Goal: Task Accomplishment & Management: Manage account settings

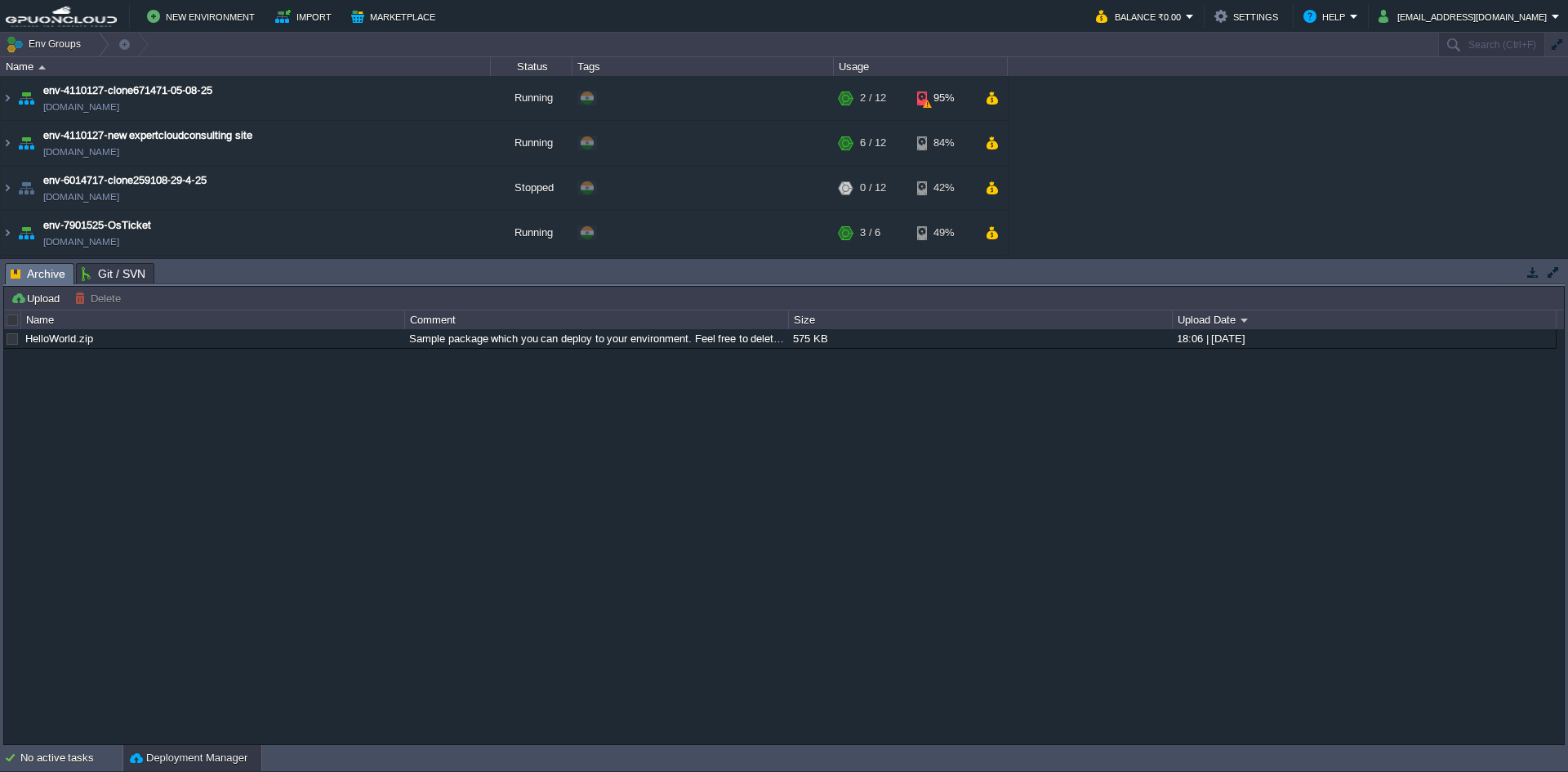
click at [1531, 273] on button "button" at bounding box center [1533, 272] width 15 height 15
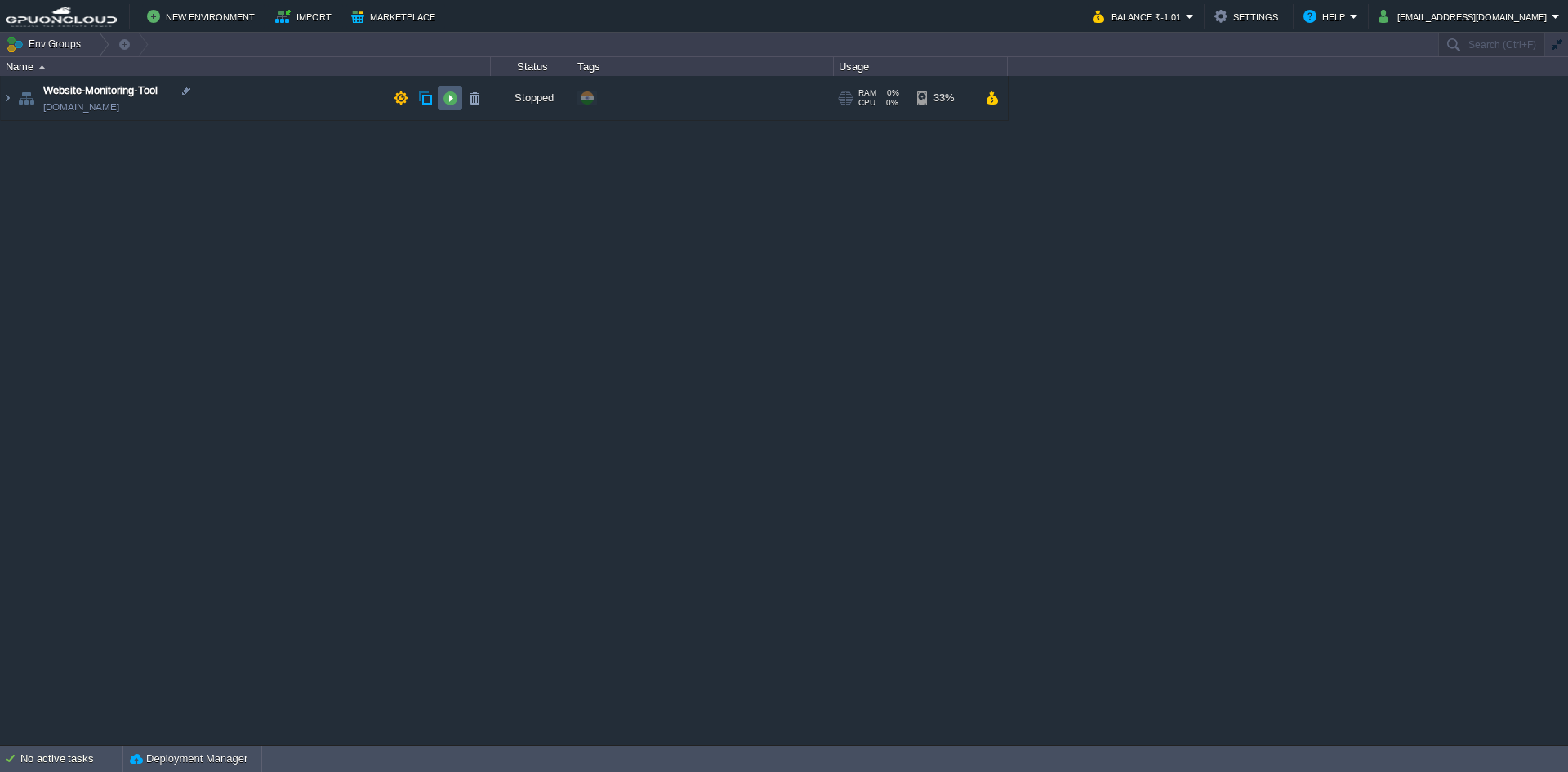
click at [445, 97] on button "button" at bounding box center [450, 98] width 15 height 15
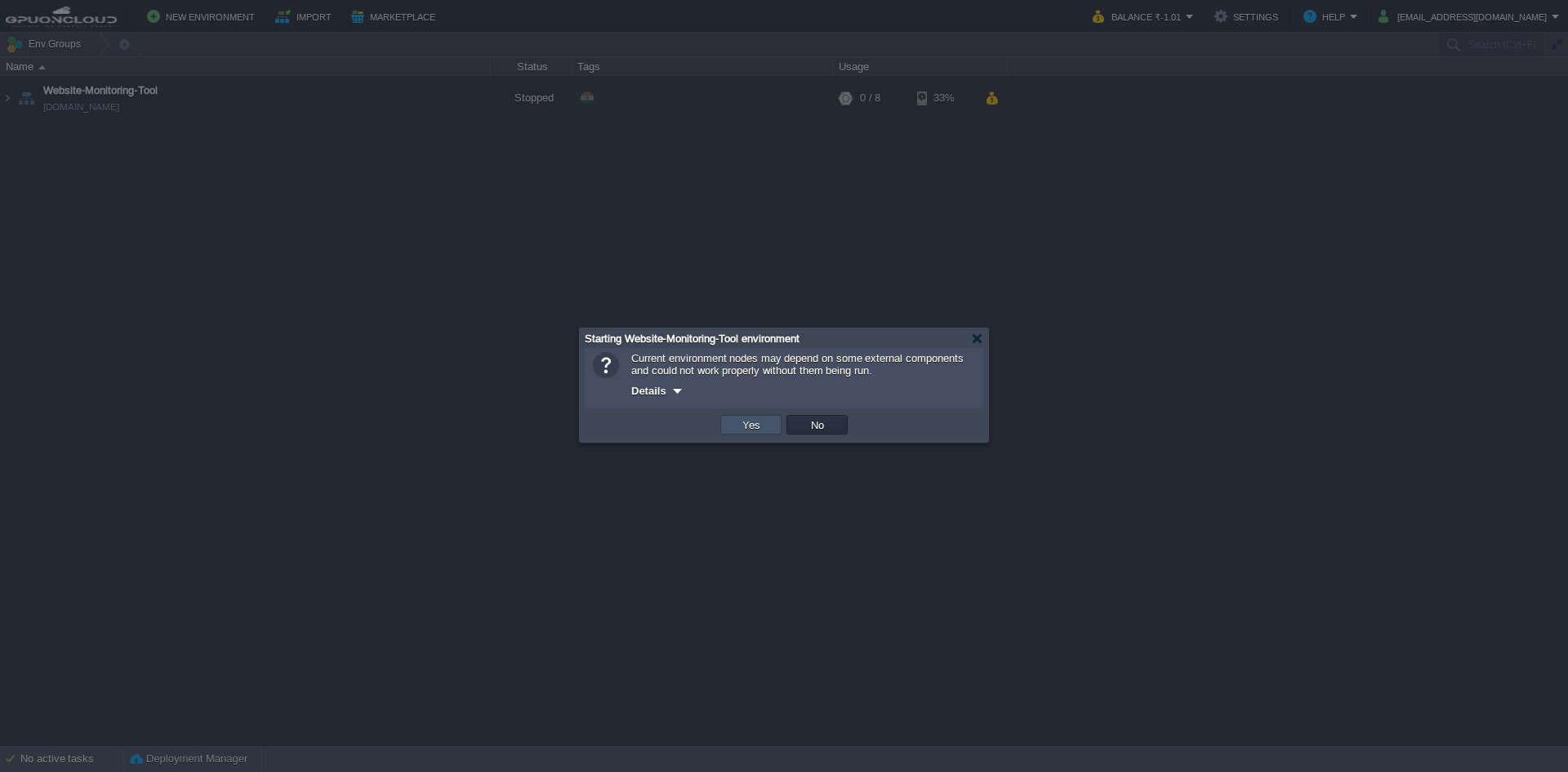
click at [753, 425] on button "Yes" at bounding box center [751, 425] width 28 height 15
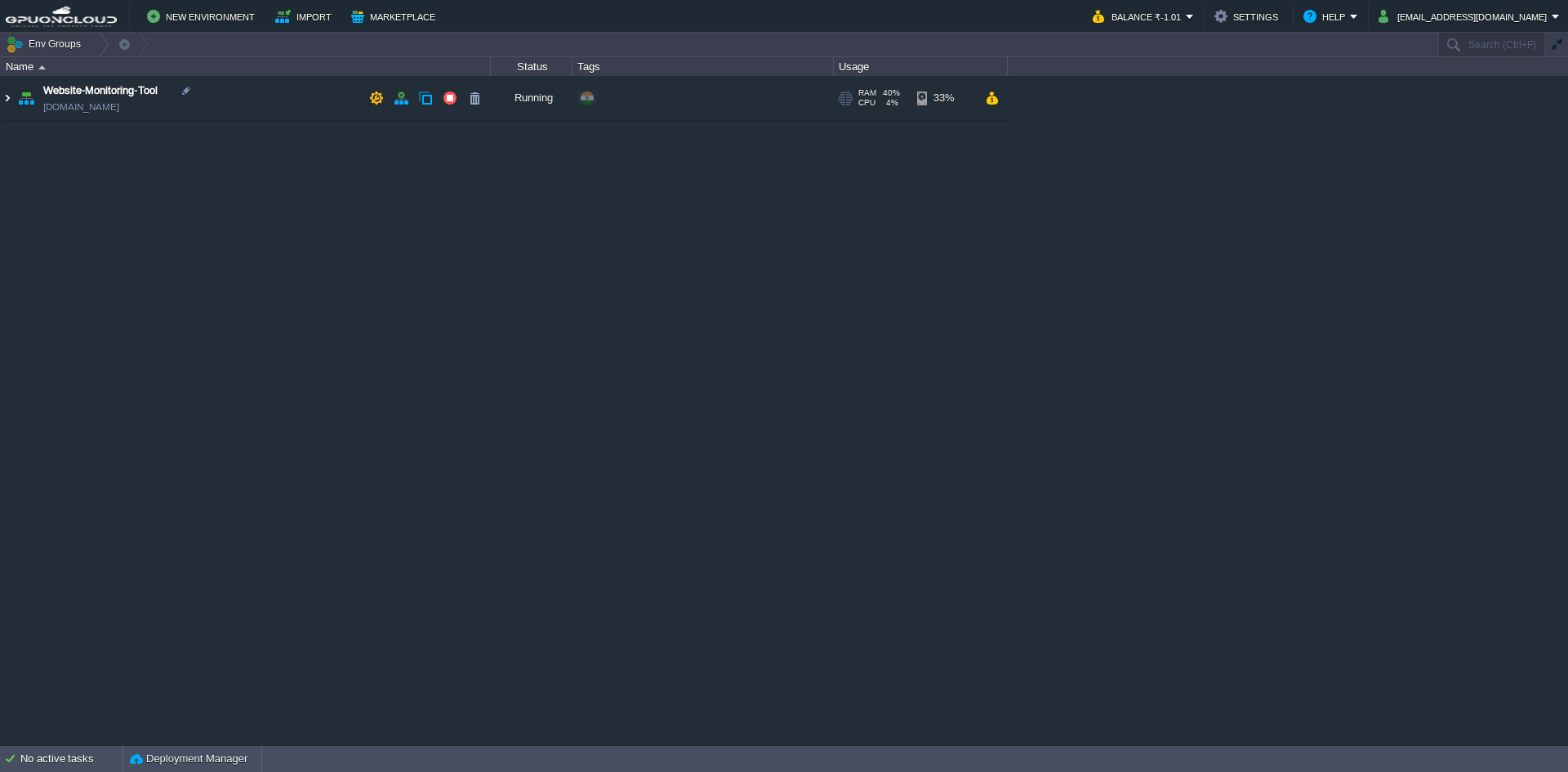
click at [5, 102] on img at bounding box center [7, 98] width 13 height 44
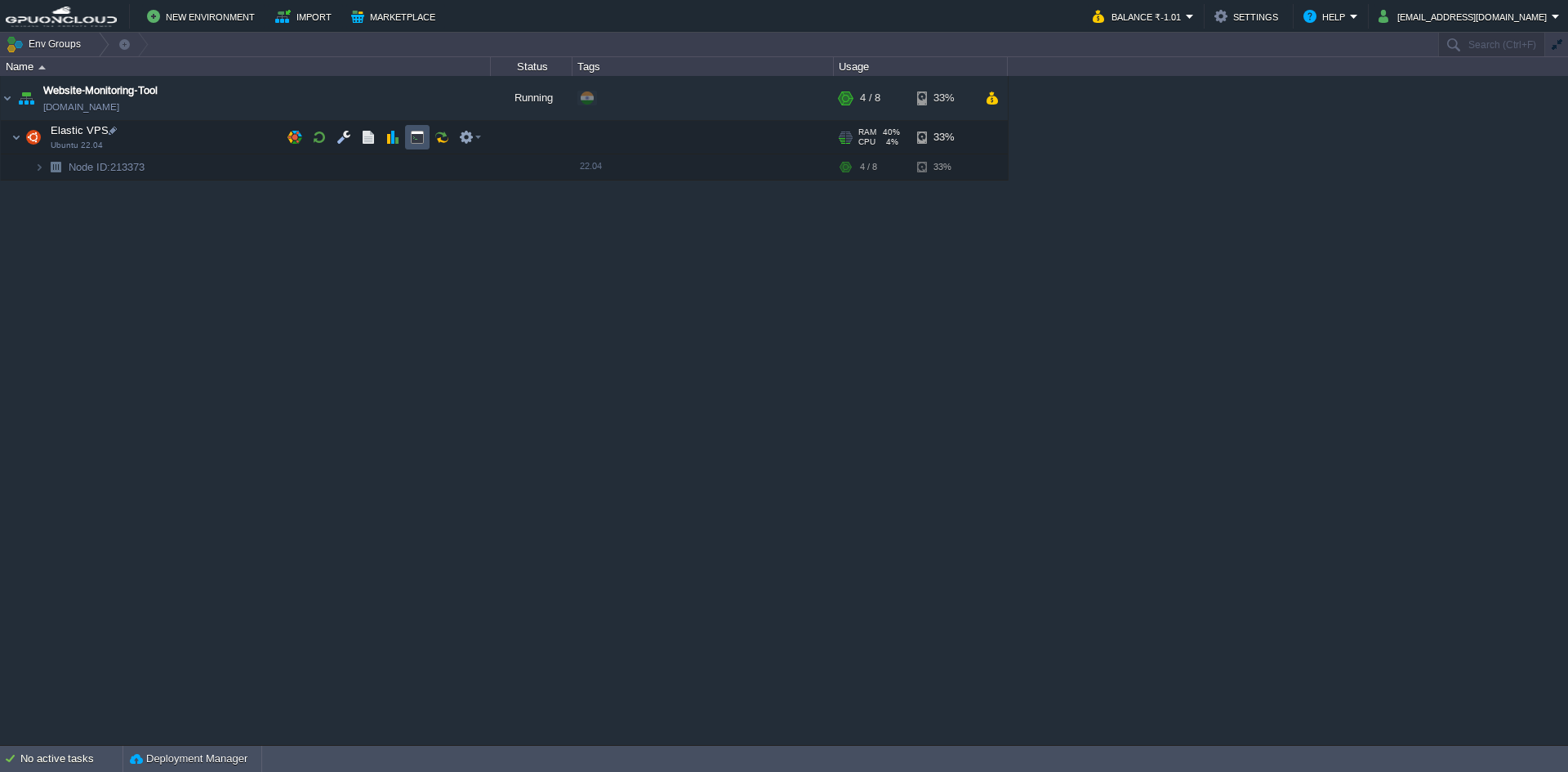
click at [421, 136] on button "button" at bounding box center [417, 138] width 15 height 15
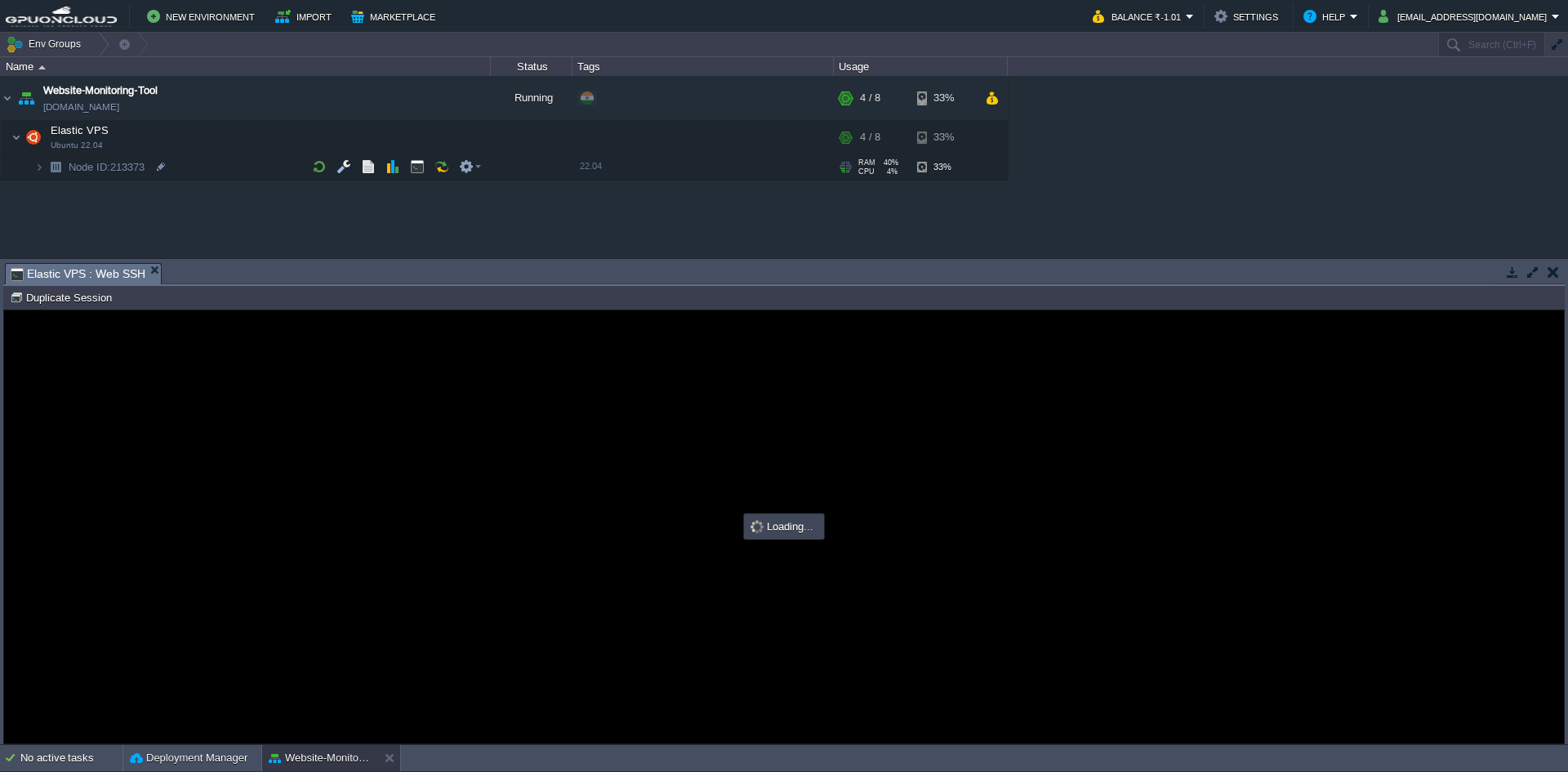
click at [1534, 273] on button "button" at bounding box center [1533, 272] width 15 height 15
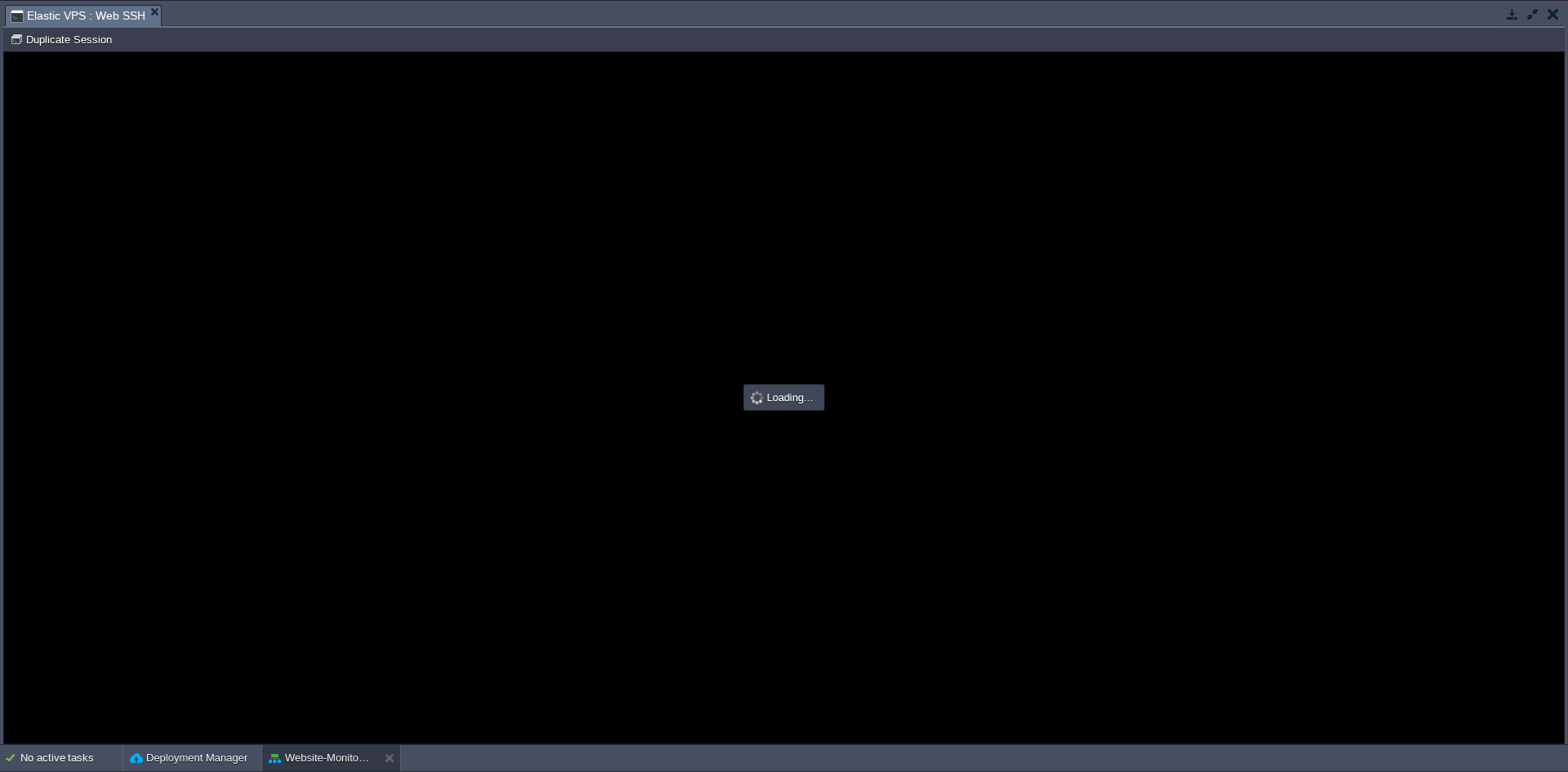
type input "#000000"
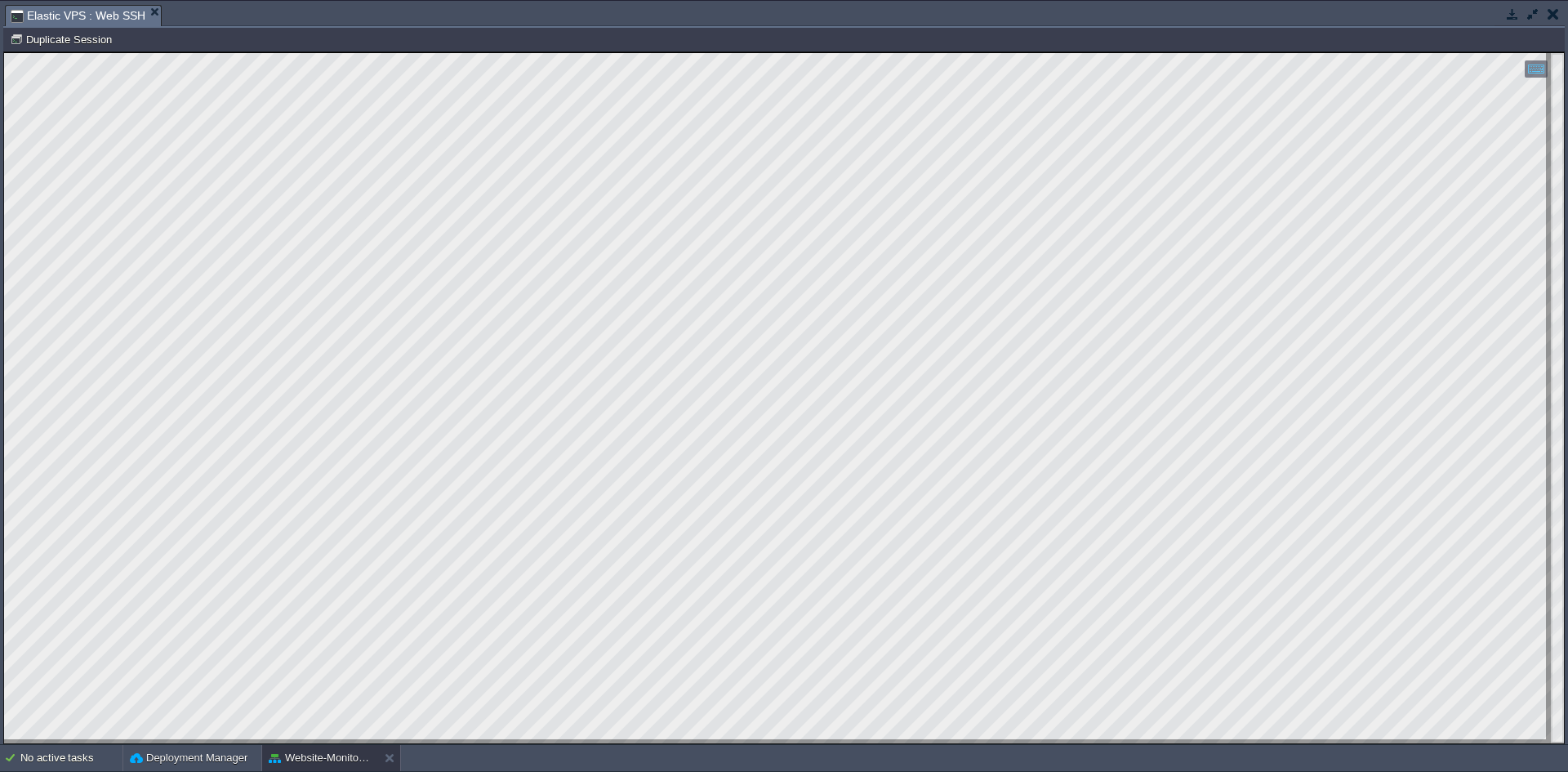
click at [1507, 19] on button "button" at bounding box center [1512, 14] width 15 height 15
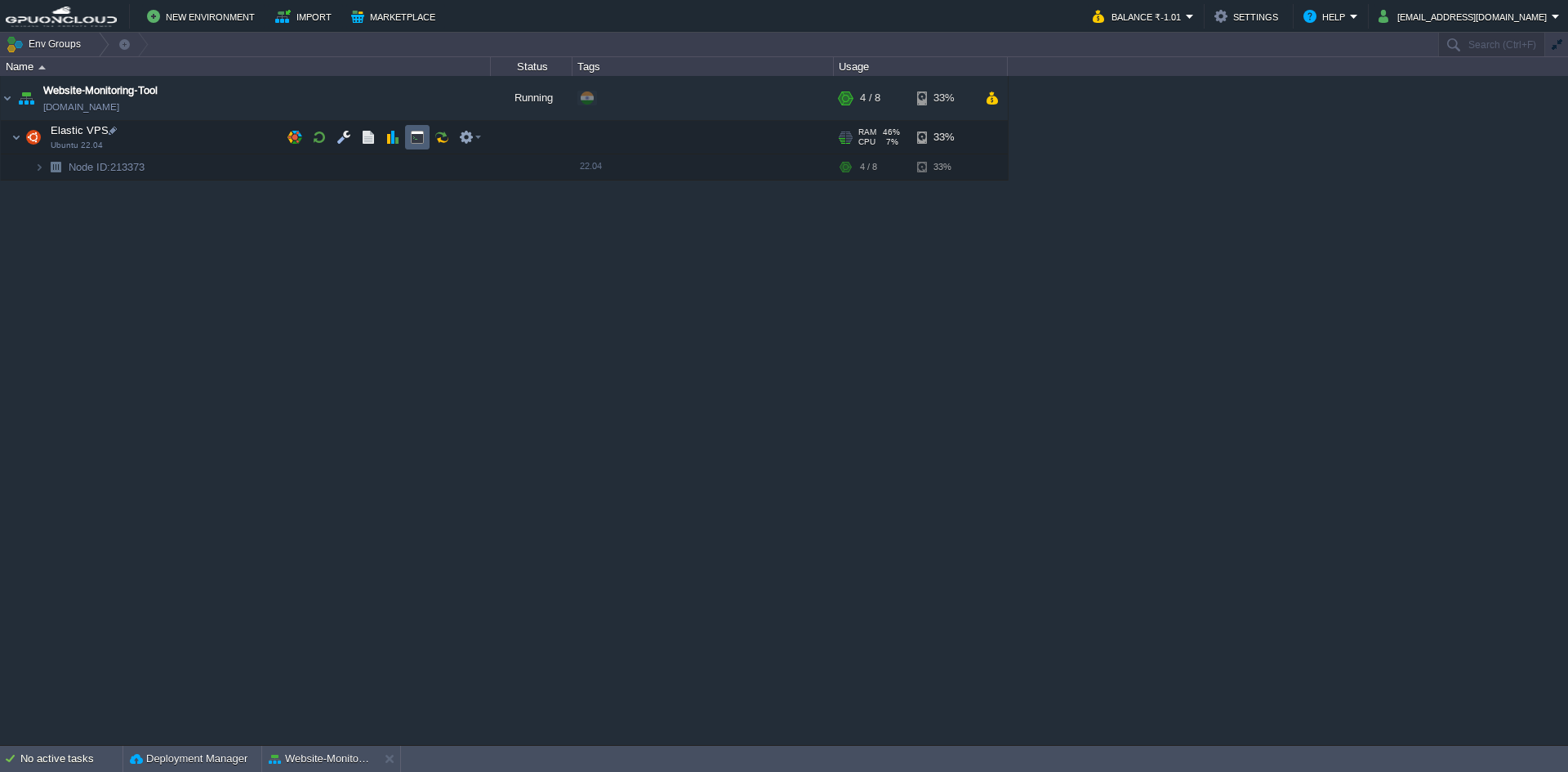
click at [419, 129] on td at bounding box center [417, 138] width 25 height 25
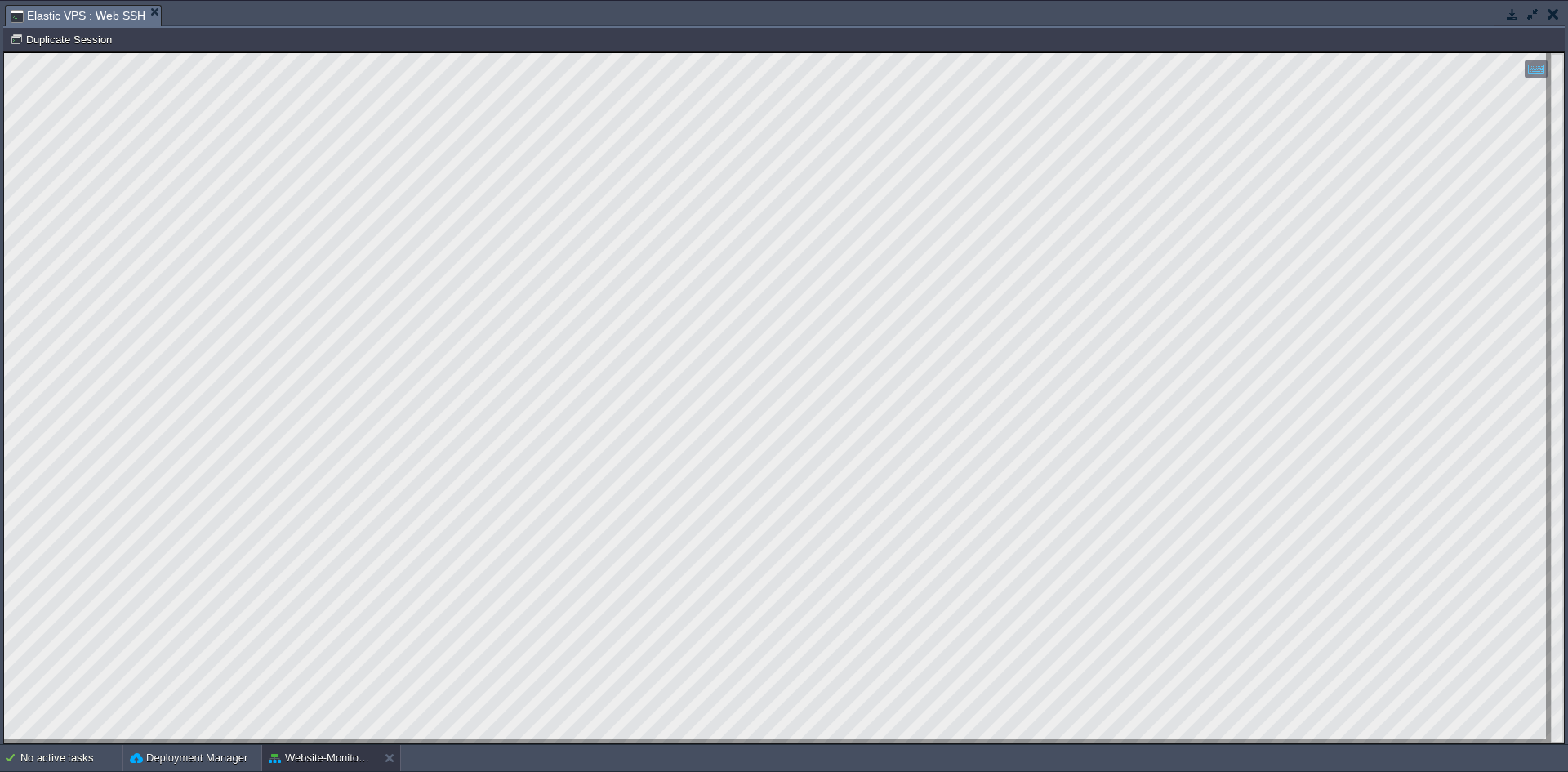
click at [1557, 14] on button "button" at bounding box center [1553, 14] width 11 height 15
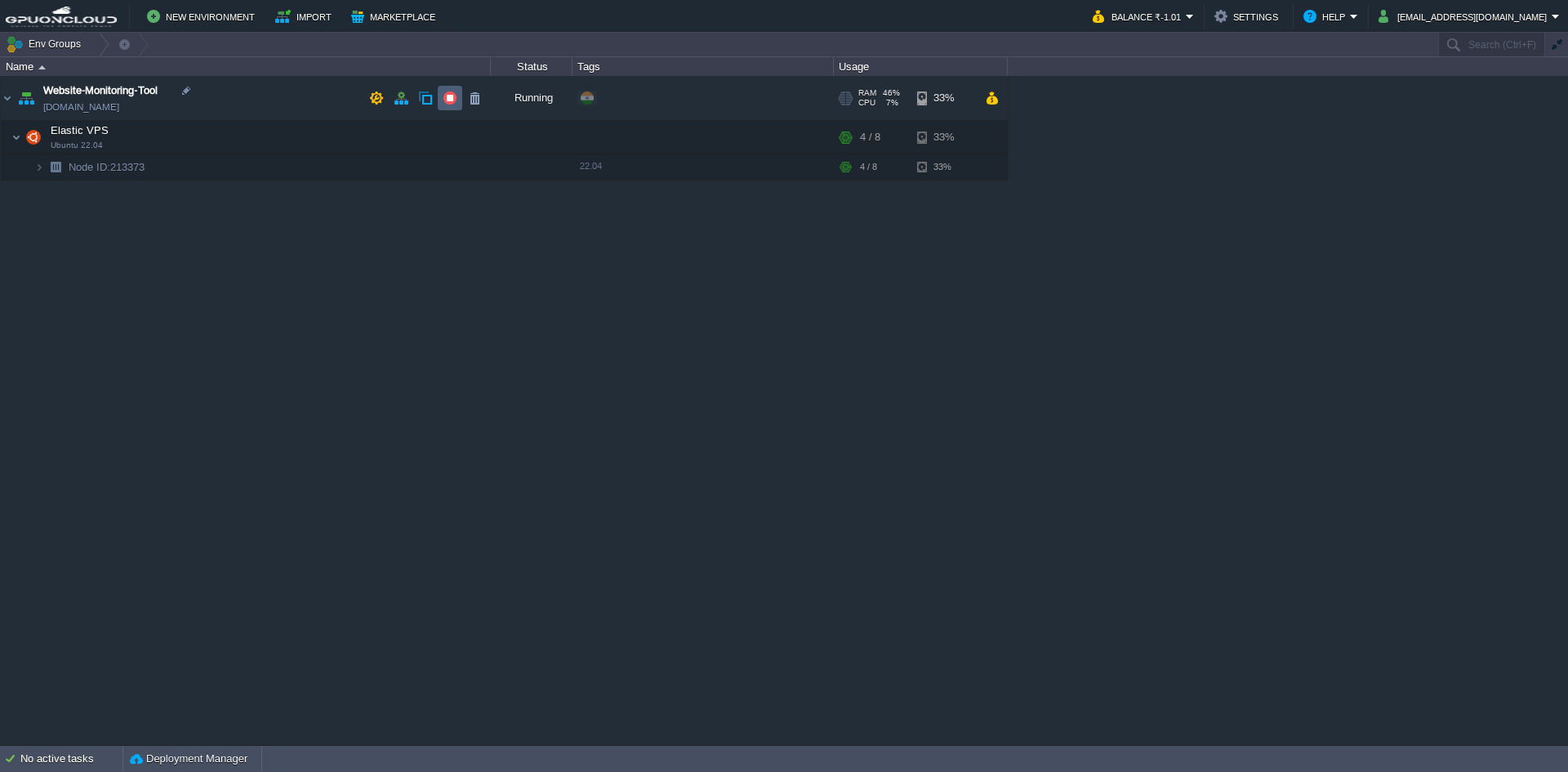
click at [448, 99] on button "button" at bounding box center [450, 98] width 15 height 15
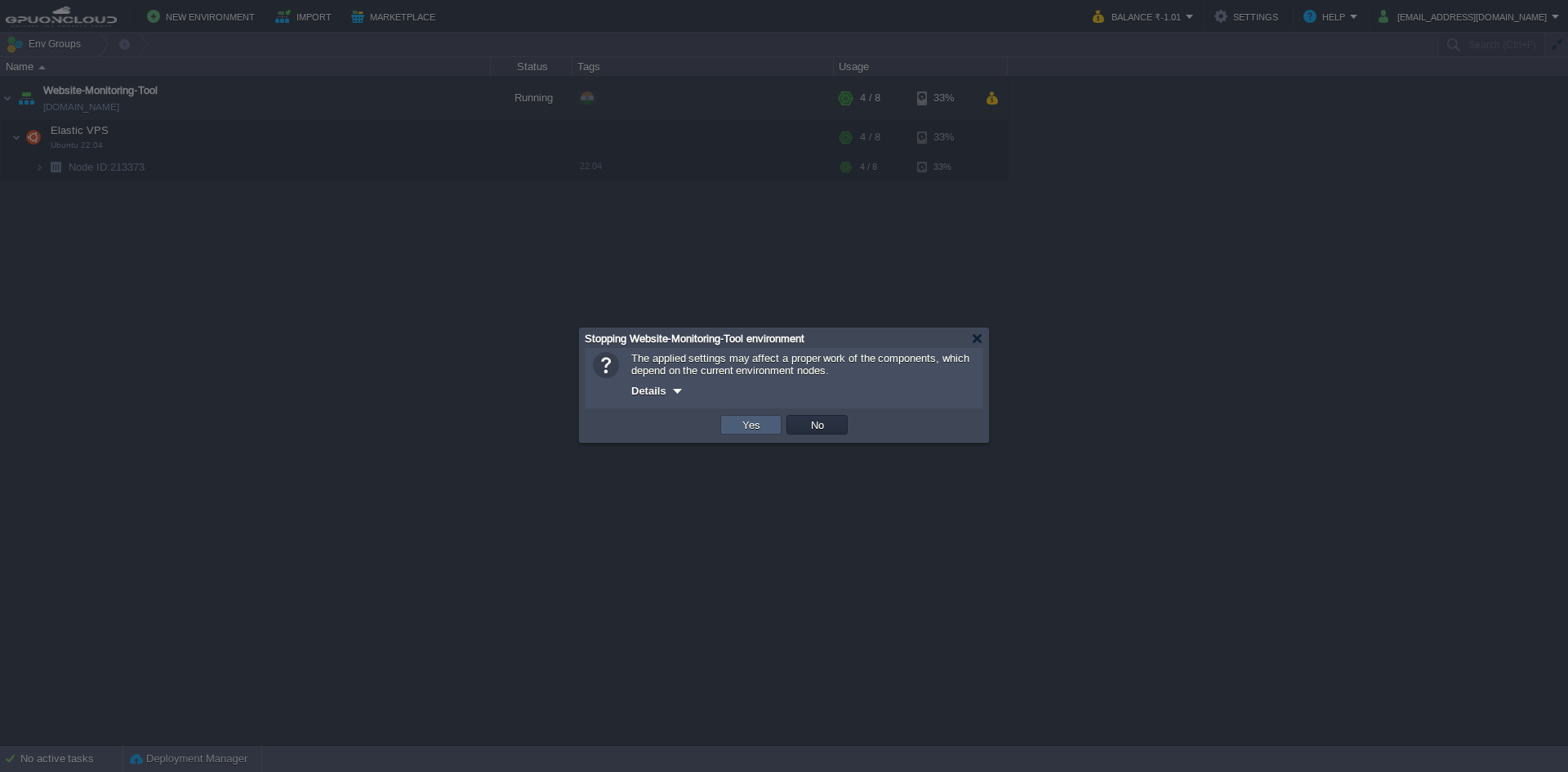
click at [767, 425] on td "Yes" at bounding box center [750, 425] width 61 height 20
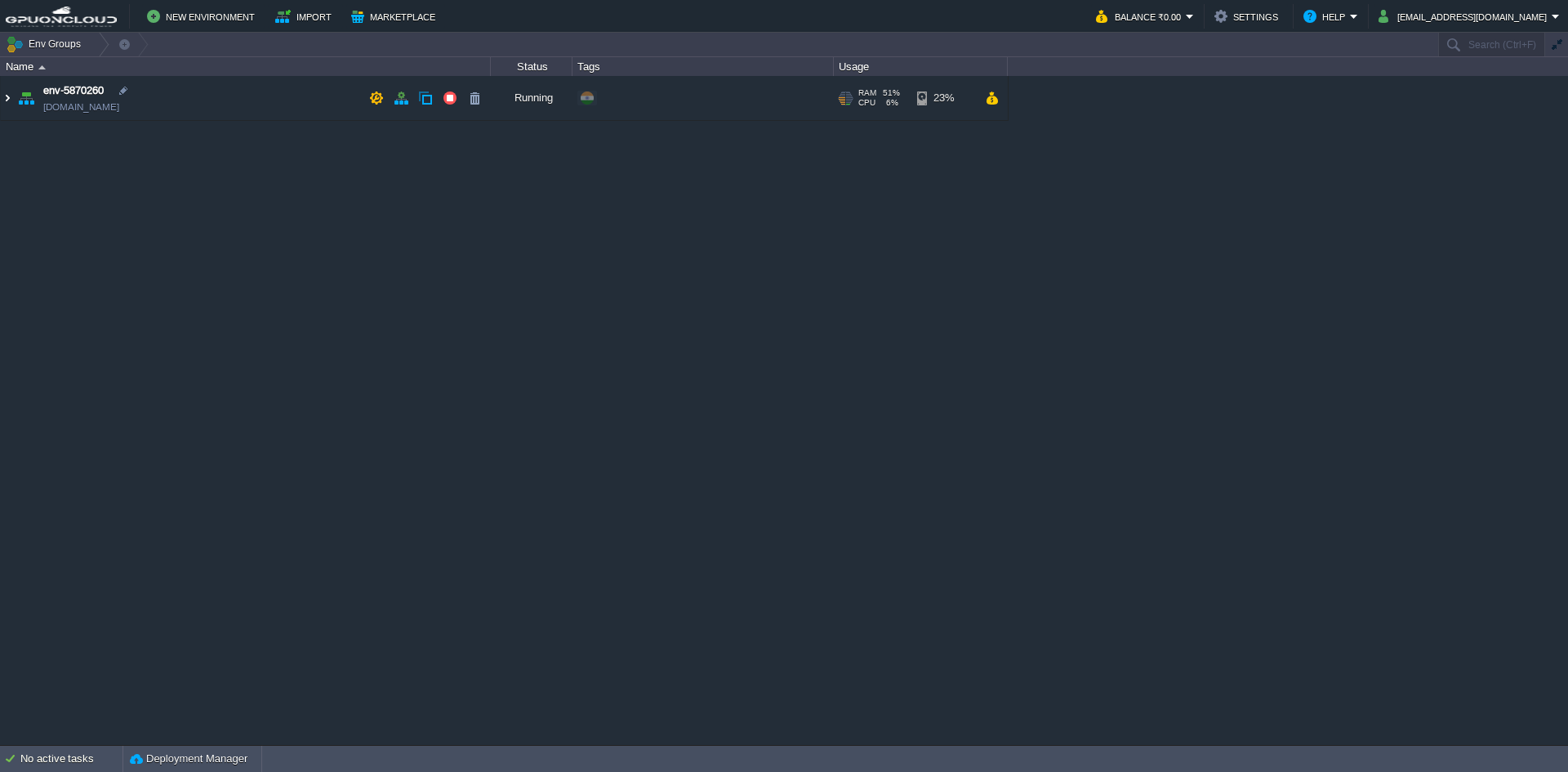
click at [7, 100] on img at bounding box center [7, 98] width 13 height 44
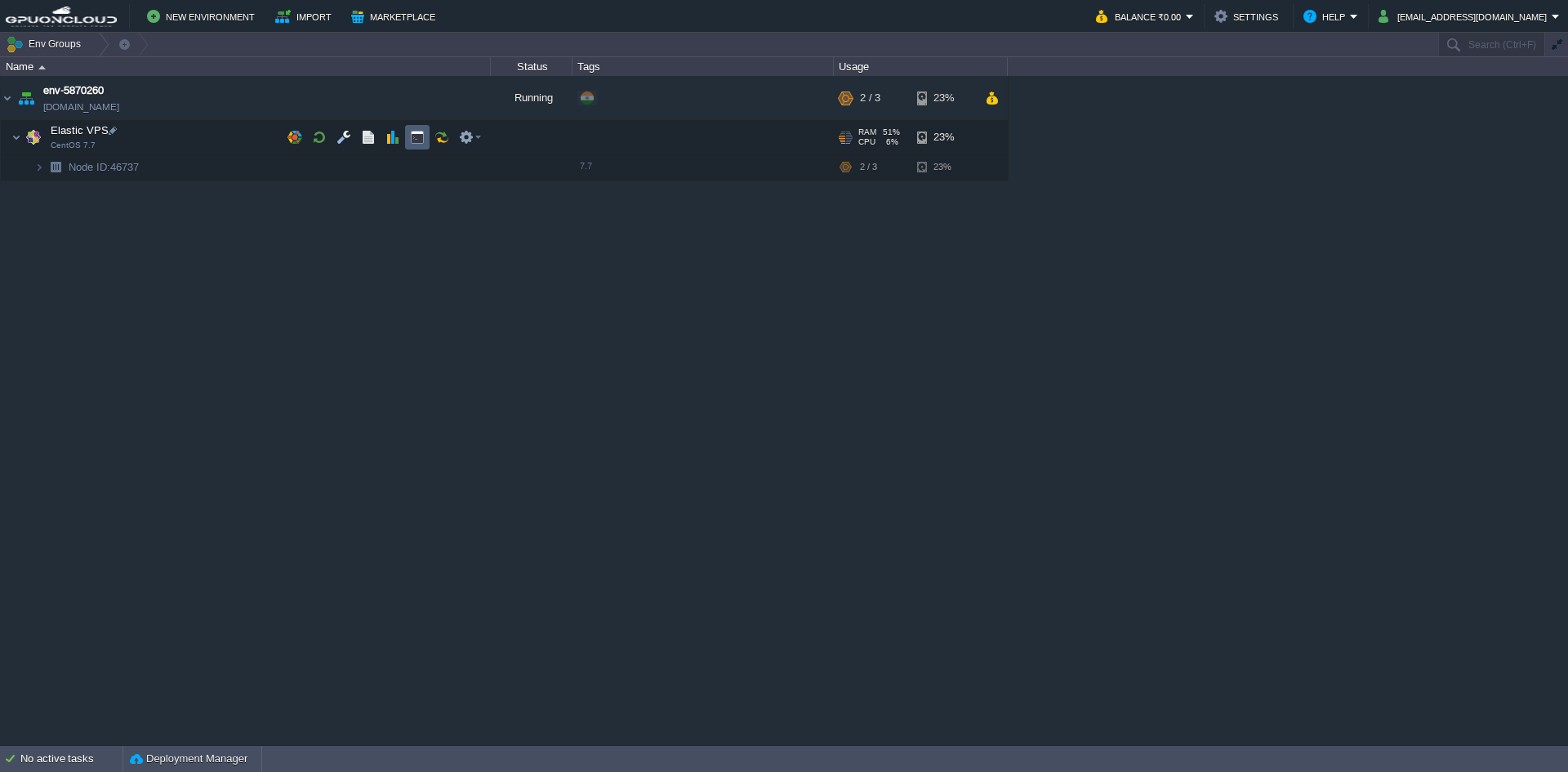
click at [416, 142] on button "button" at bounding box center [417, 138] width 15 height 15
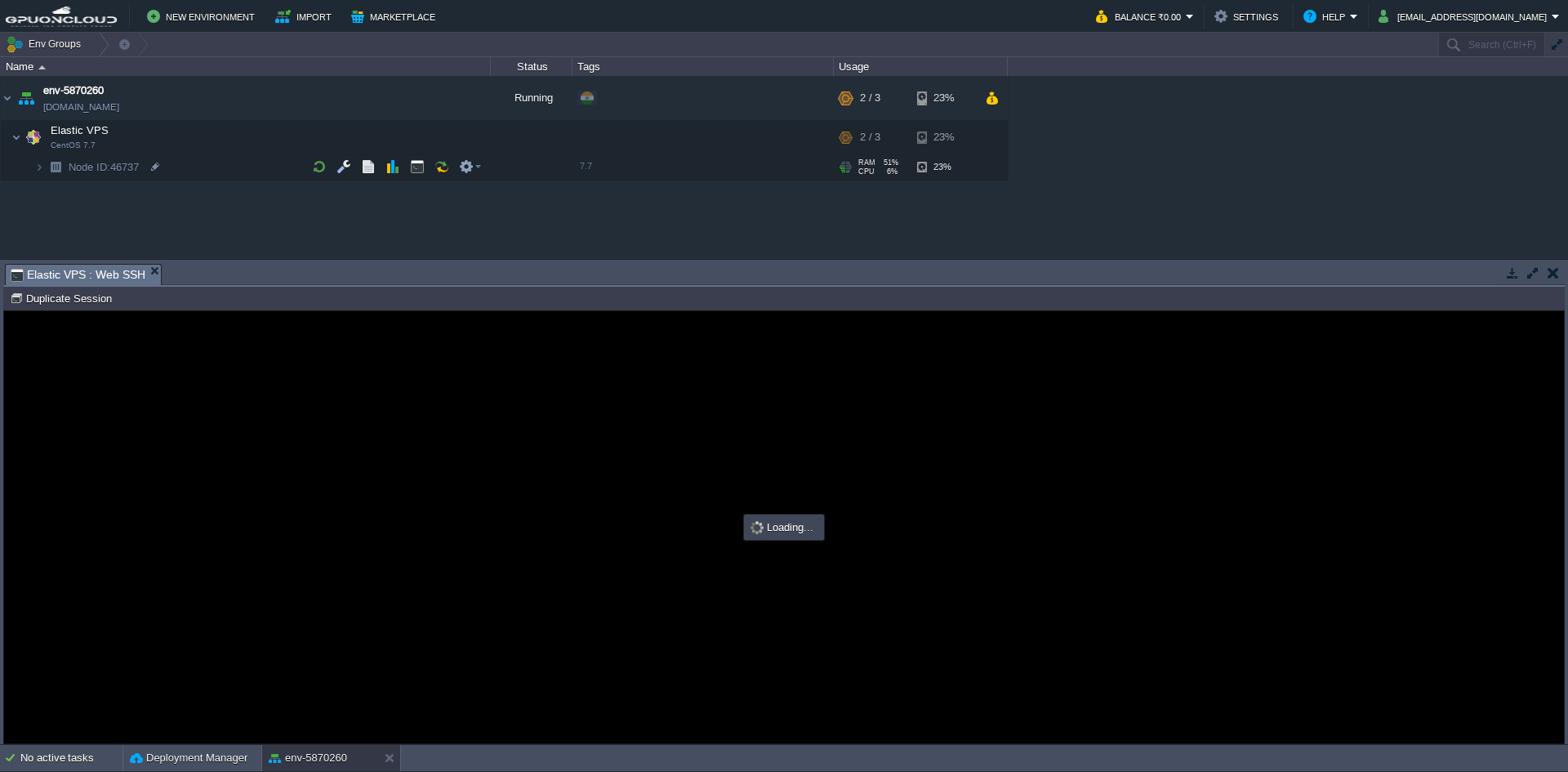
click at [1529, 272] on button "button" at bounding box center [1533, 273] width 15 height 15
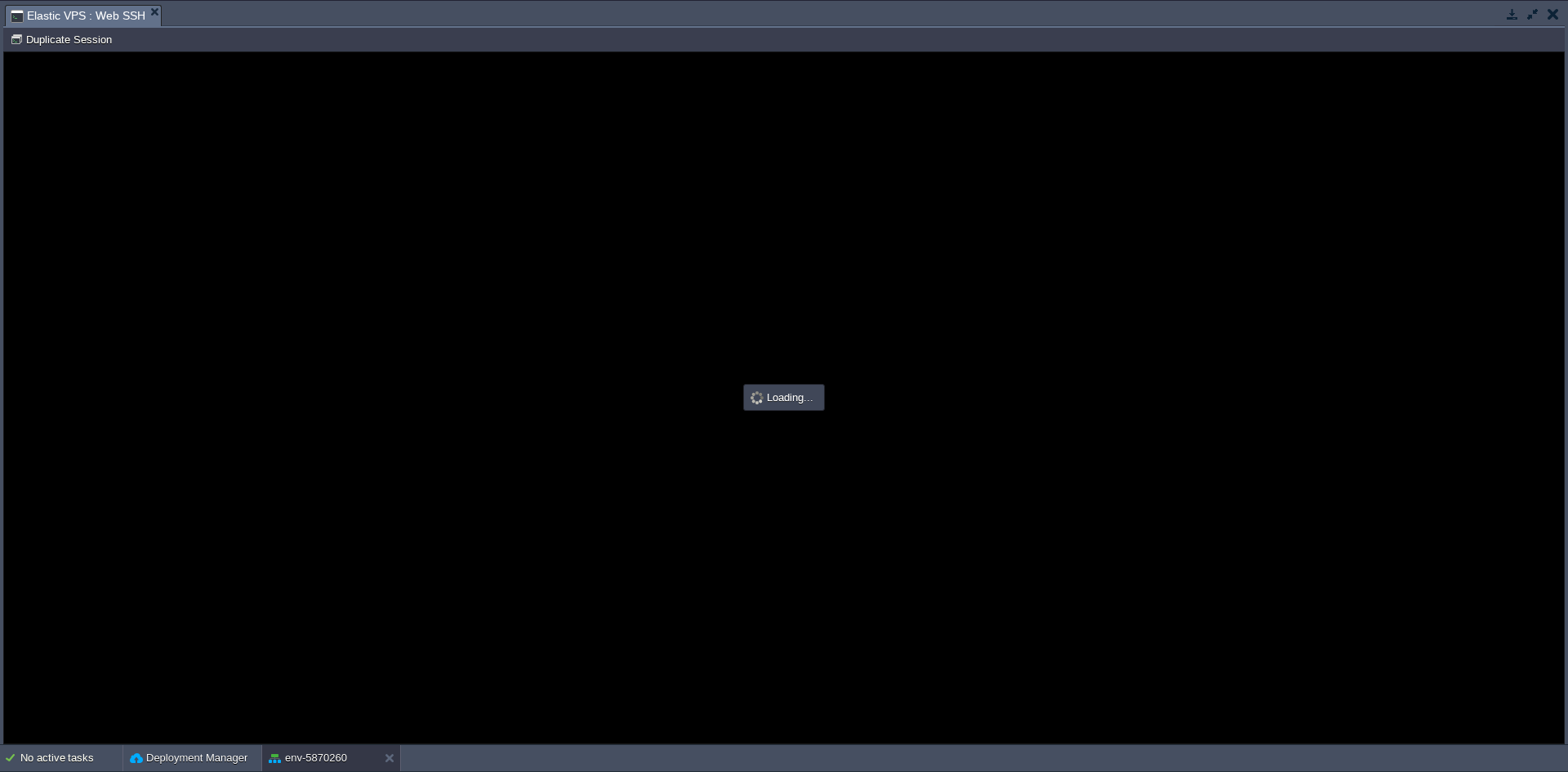
type input "#000000"
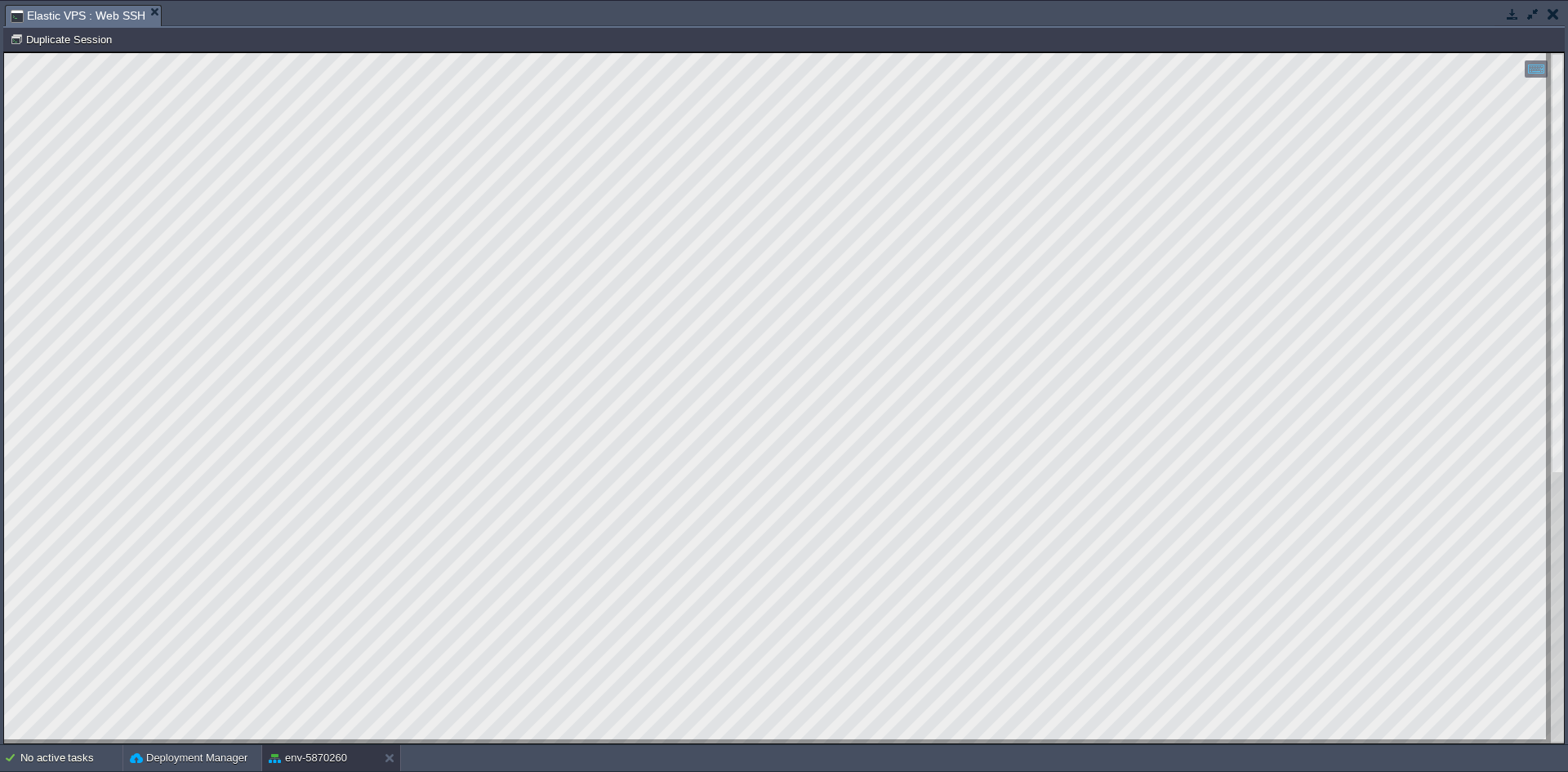
click at [6, 52] on html "Copy: Ctrl + Shift + C Paste: Ctrl + V Settings: Ctrl + Shift + Alt 0" at bounding box center [784, 52] width 1560 height 0
click at [4, 52] on html "Copy: Ctrl + Shift + C Paste: Ctrl + V Settings: Ctrl + Shift + Alt 0" at bounding box center [784, 52] width 1560 height 0
click at [363, 52] on html "Copy: Ctrl + Shift + C Paste: Ctrl + V Settings: Ctrl + Shift + Alt 0" at bounding box center [784, 52] width 1560 height 0
click at [4, 421] on div at bounding box center [784, 398] width 1560 height 690
drag, startPoint x: 227, startPoint y: 740, endPoint x: 385, endPoint y: 756, distance: 158.8
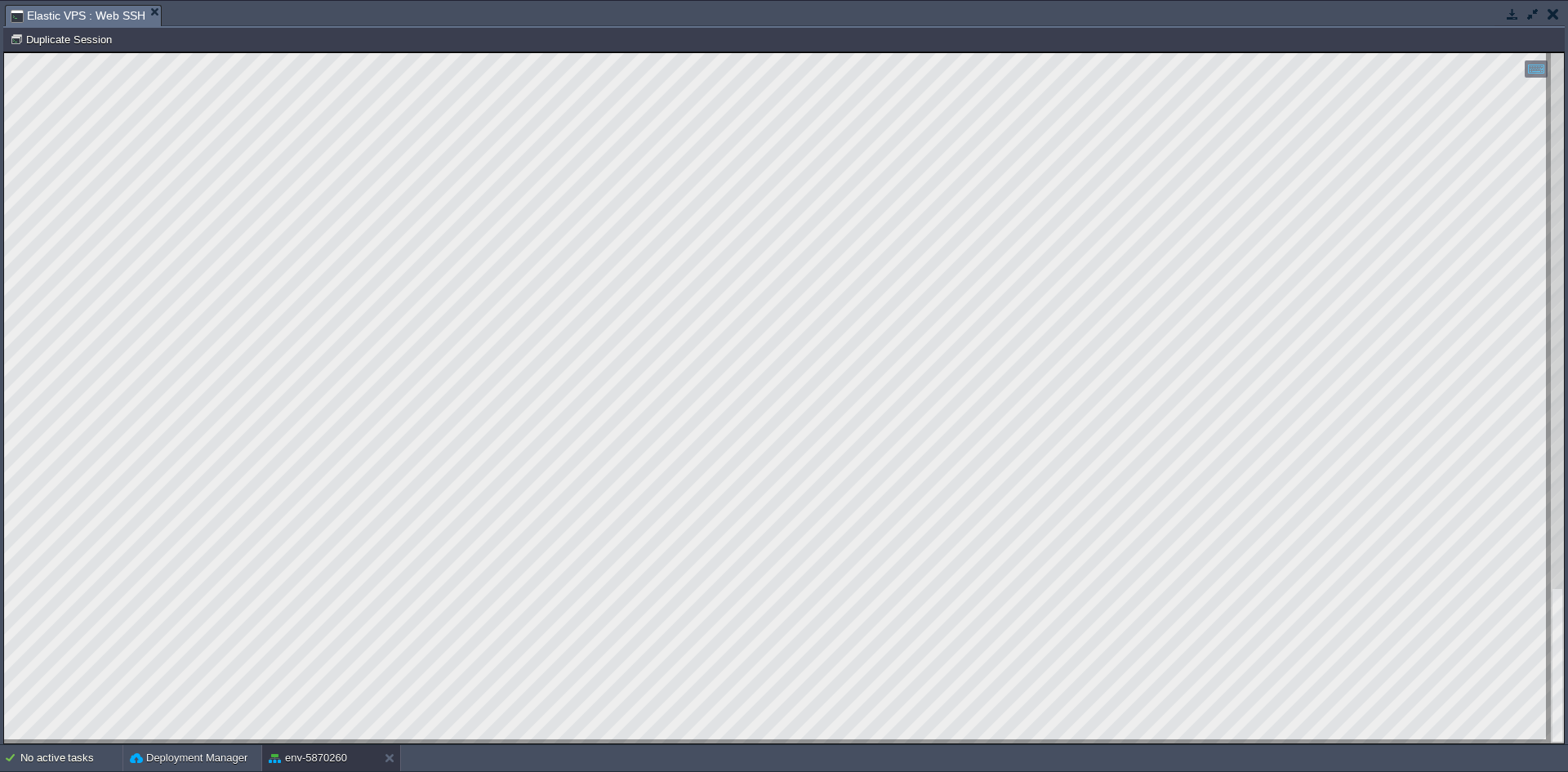
click at [385, 52] on html "Copy: Ctrl + Shift + C Paste: Ctrl + V Settings: Ctrl + Shift + Alt 0" at bounding box center [784, 52] width 1560 height 0
click at [4, 52] on html "Copy: Ctrl + Shift + C Paste: Ctrl + V Settings: Ctrl + Shift + Alt 0" at bounding box center [784, 52] width 1560 height 0
click at [1548, 16] on button "button" at bounding box center [1553, 14] width 11 height 15
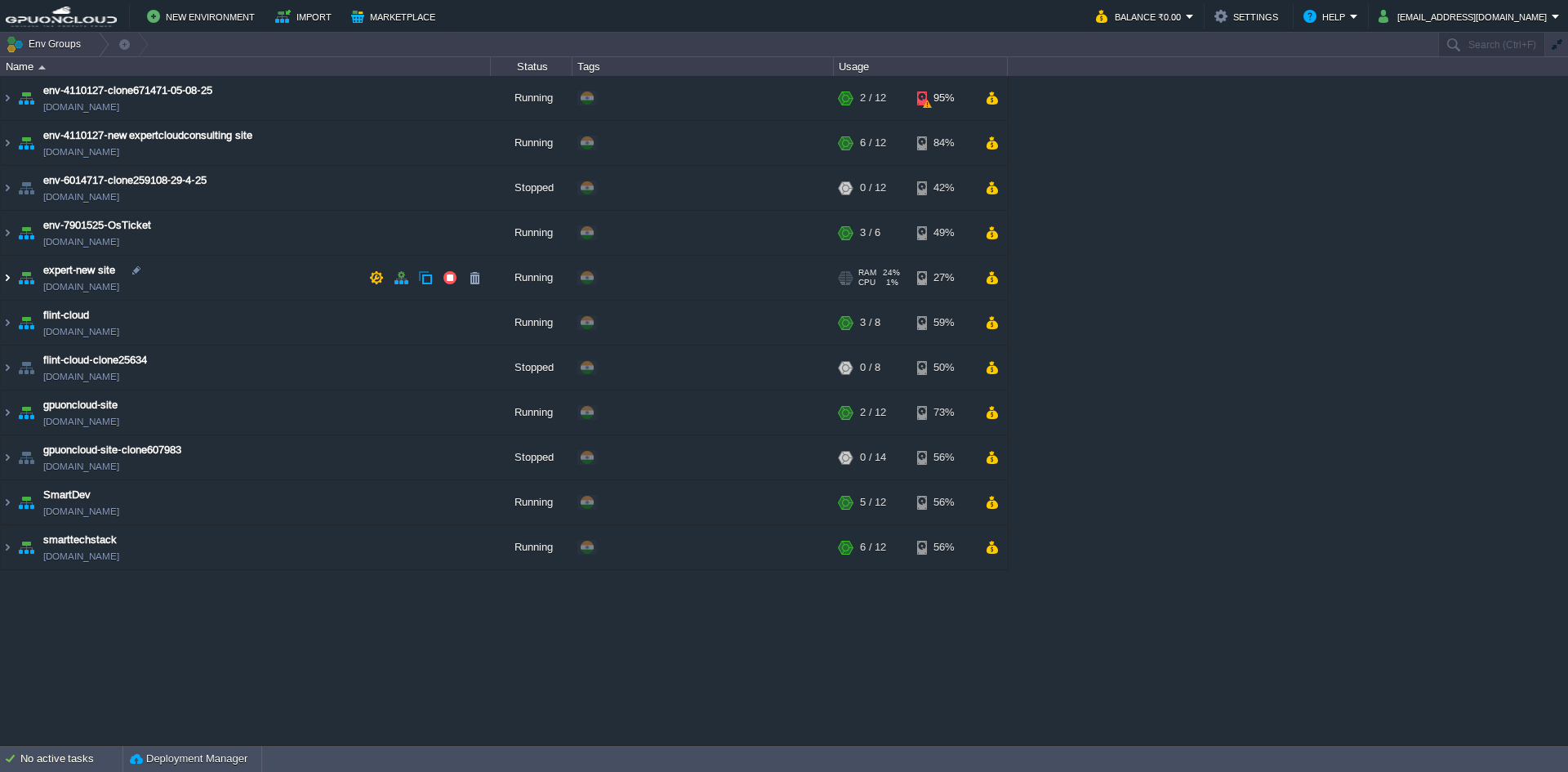
click at [7, 278] on img at bounding box center [7, 278] width 13 height 44
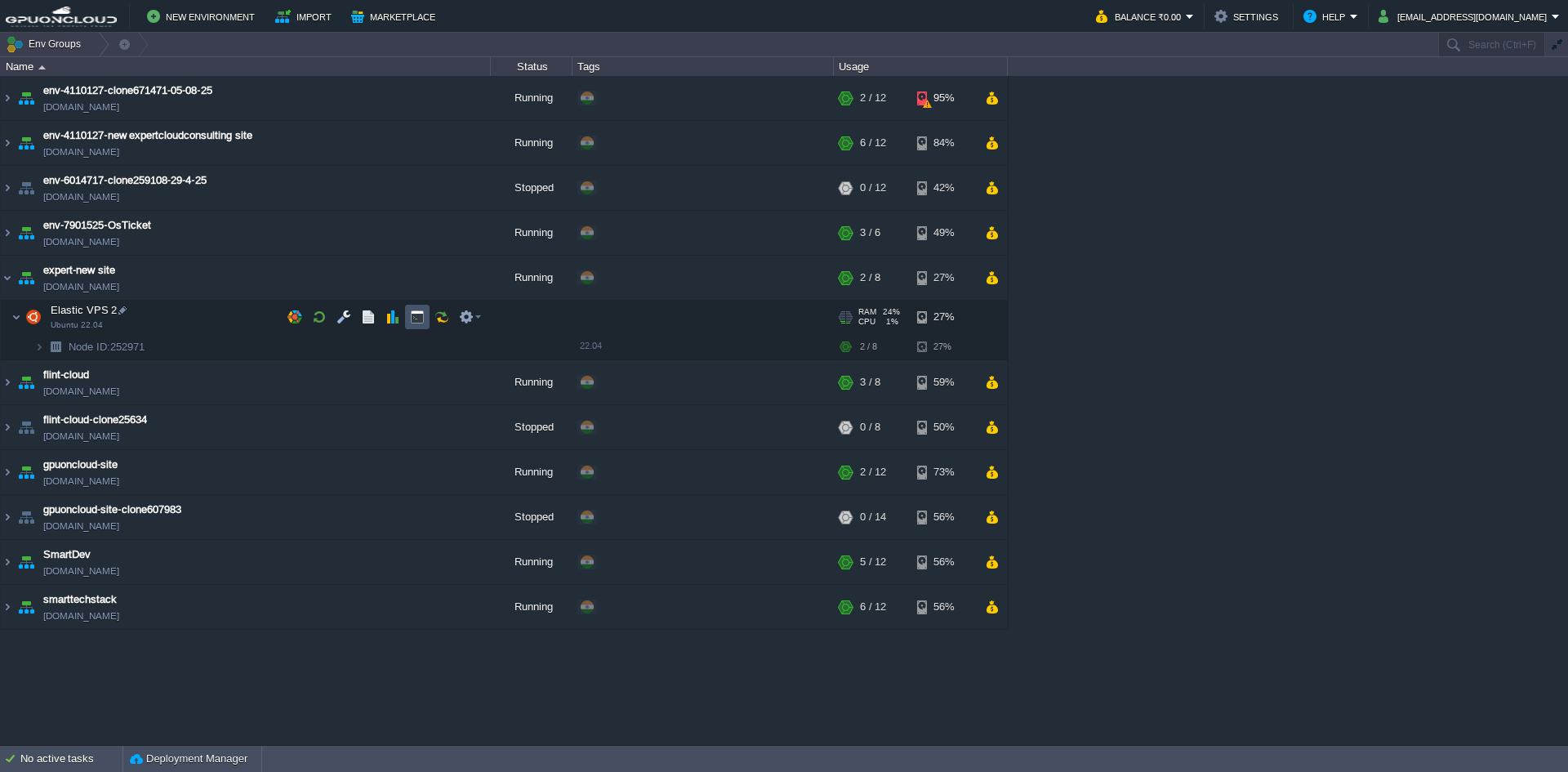
click at [414, 310] on button "button" at bounding box center [417, 317] width 15 height 15
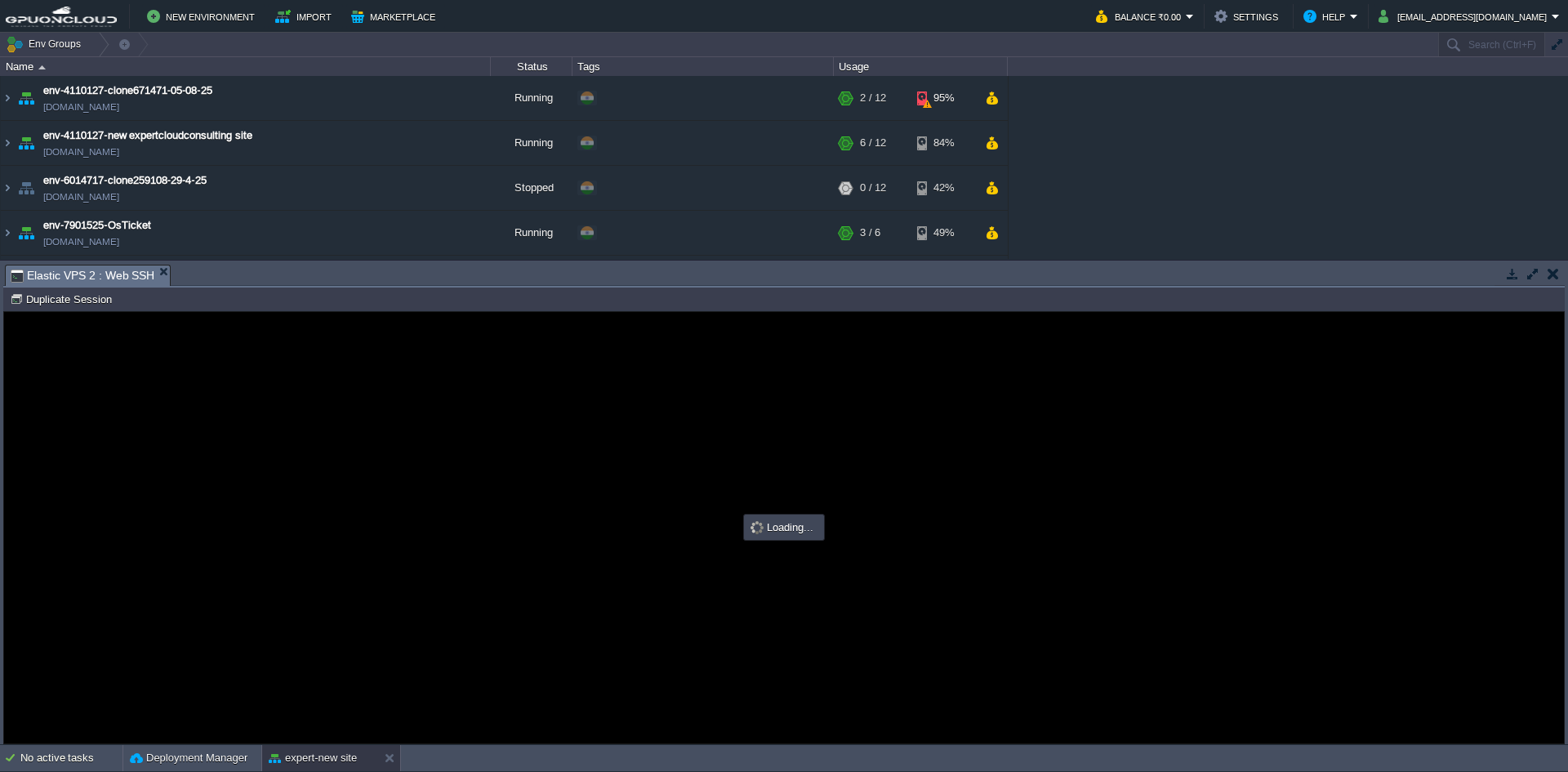
click at [1524, 273] on td at bounding box center [1532, 273] width 20 height 20
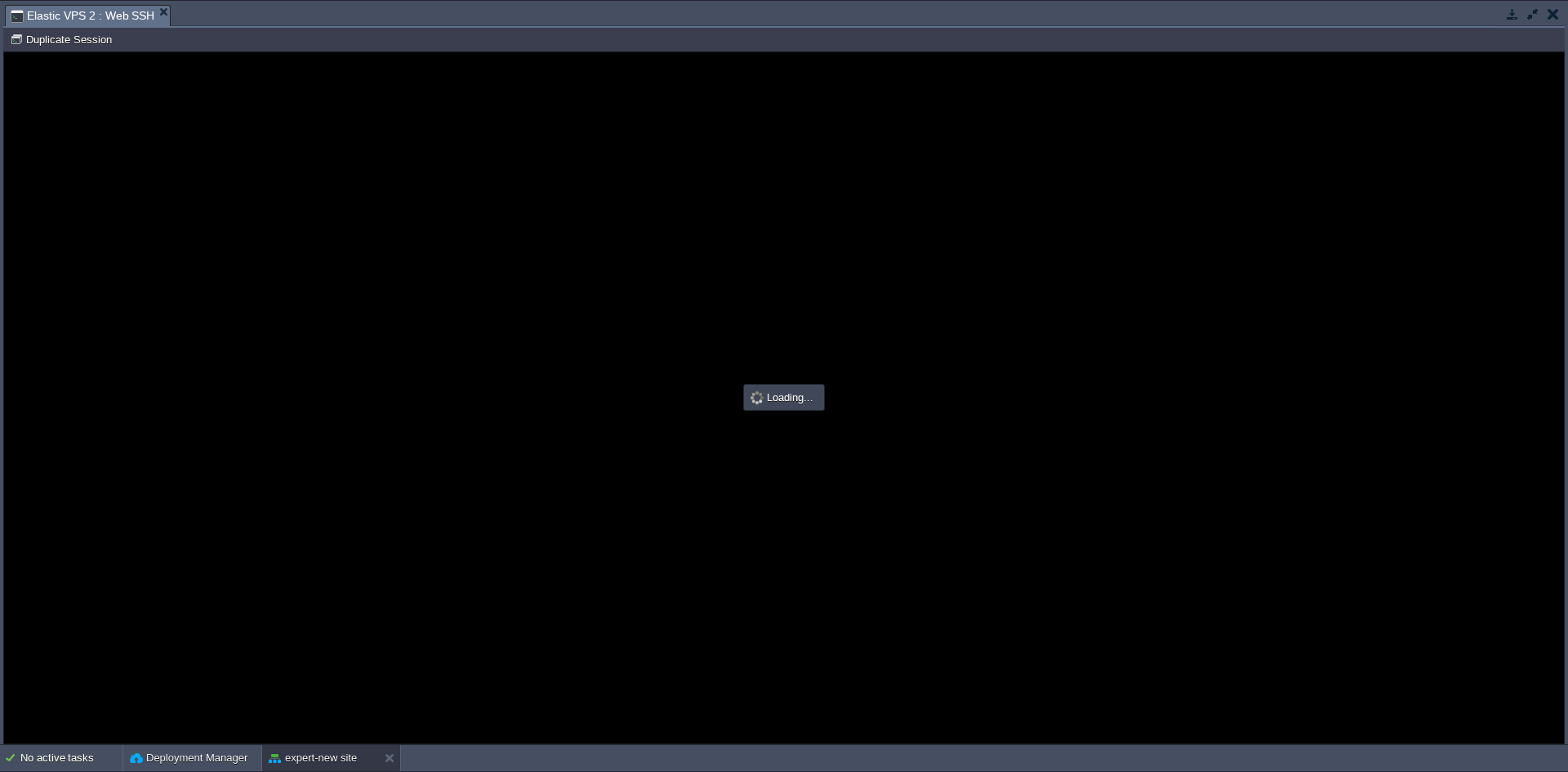
type input "#000000"
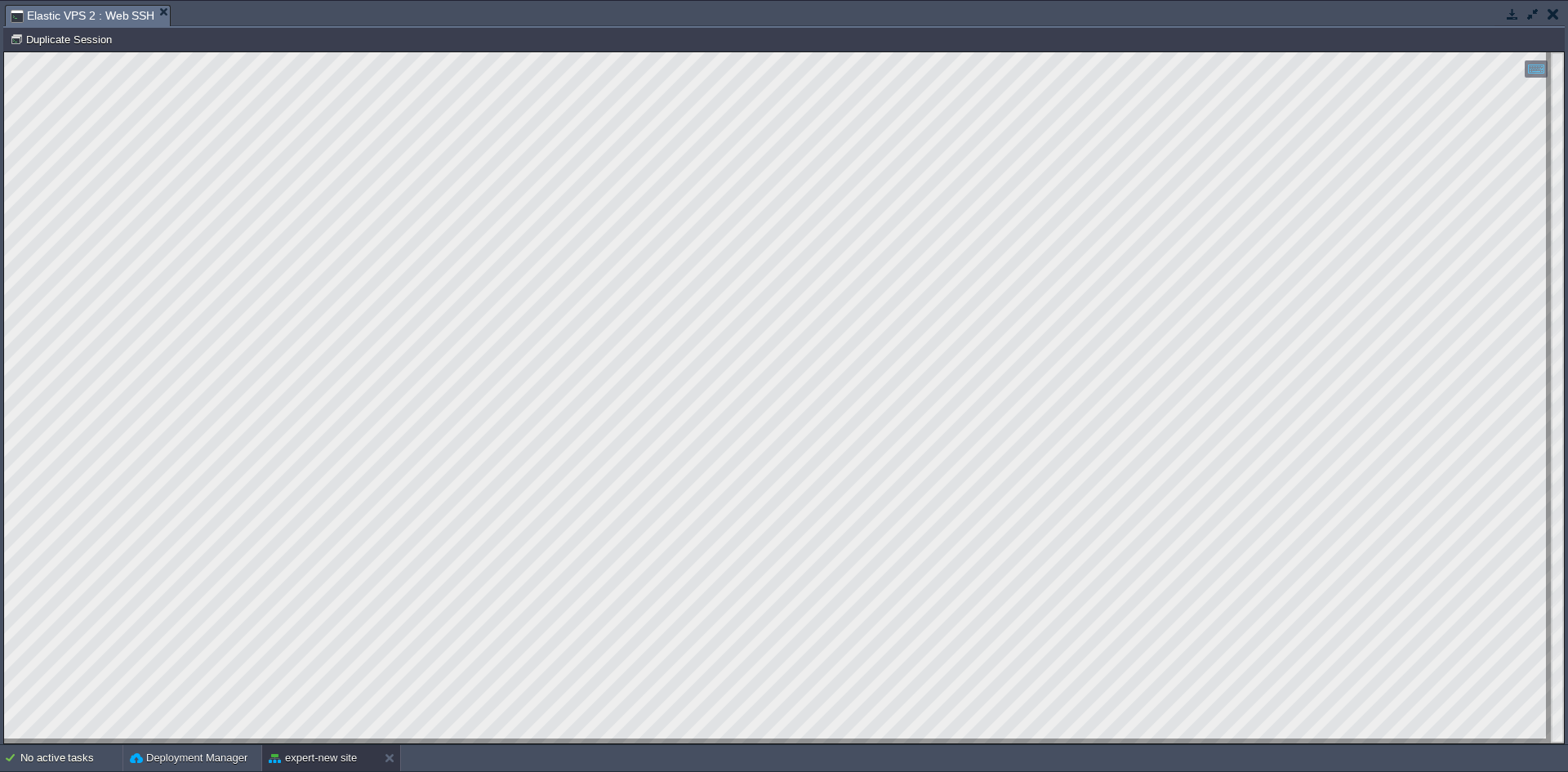
click at [4, 52] on html "Copy: Ctrl + Shift + C Paste: Ctrl + V Settings: Ctrl + Shift + Alt 0" at bounding box center [784, 52] width 1560 height 0
click at [1514, 11] on button "button" at bounding box center [1512, 14] width 15 height 15
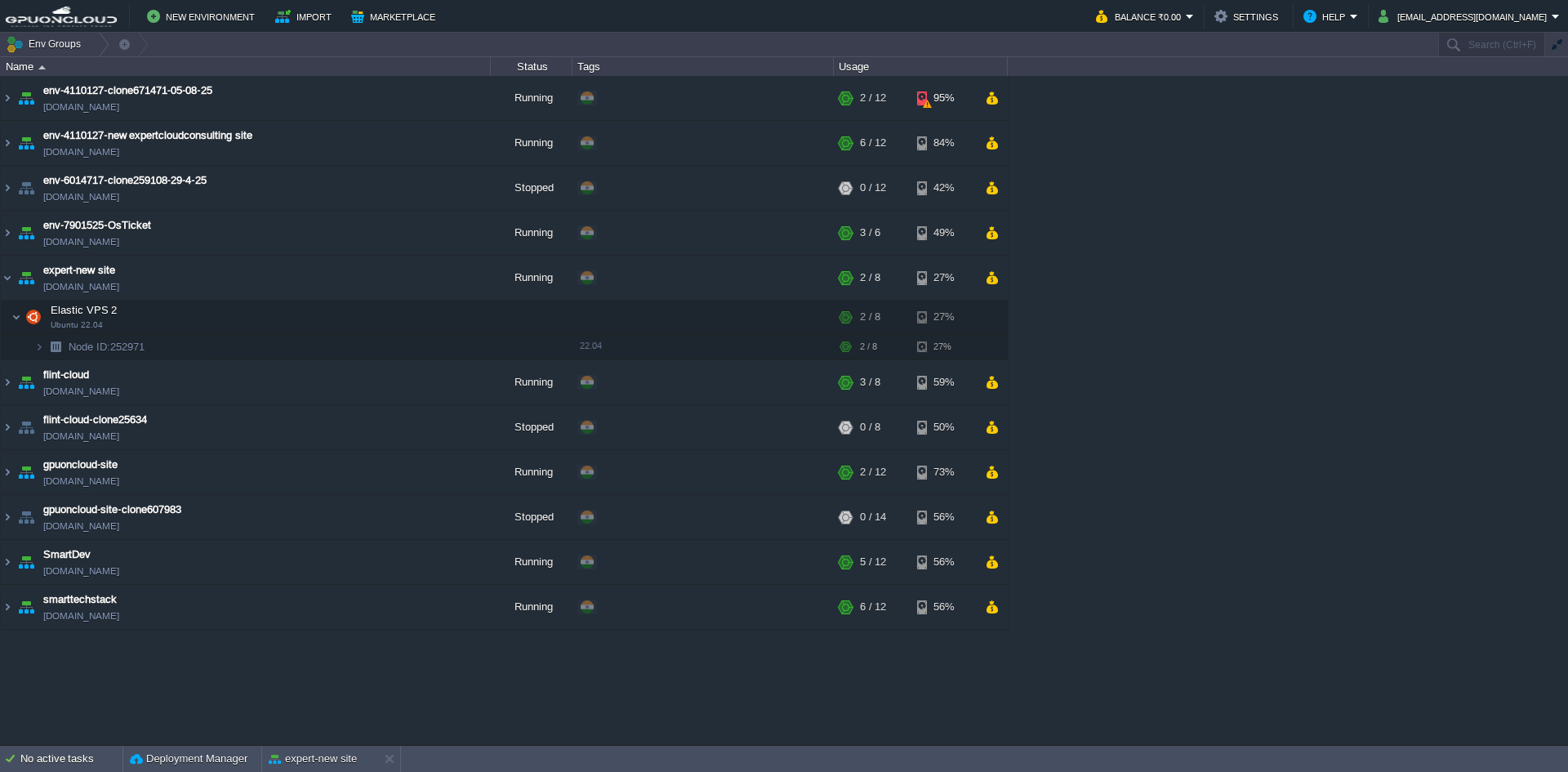
click at [1297, 422] on div "env-4110127-clone671471-05-08-25 env-4110127-clone671471-05-08-25.in1.gpuonclou…" at bounding box center [784, 410] width 1568 height 668
click at [307, 763] on button "expert-new site" at bounding box center [313, 759] width 88 height 16
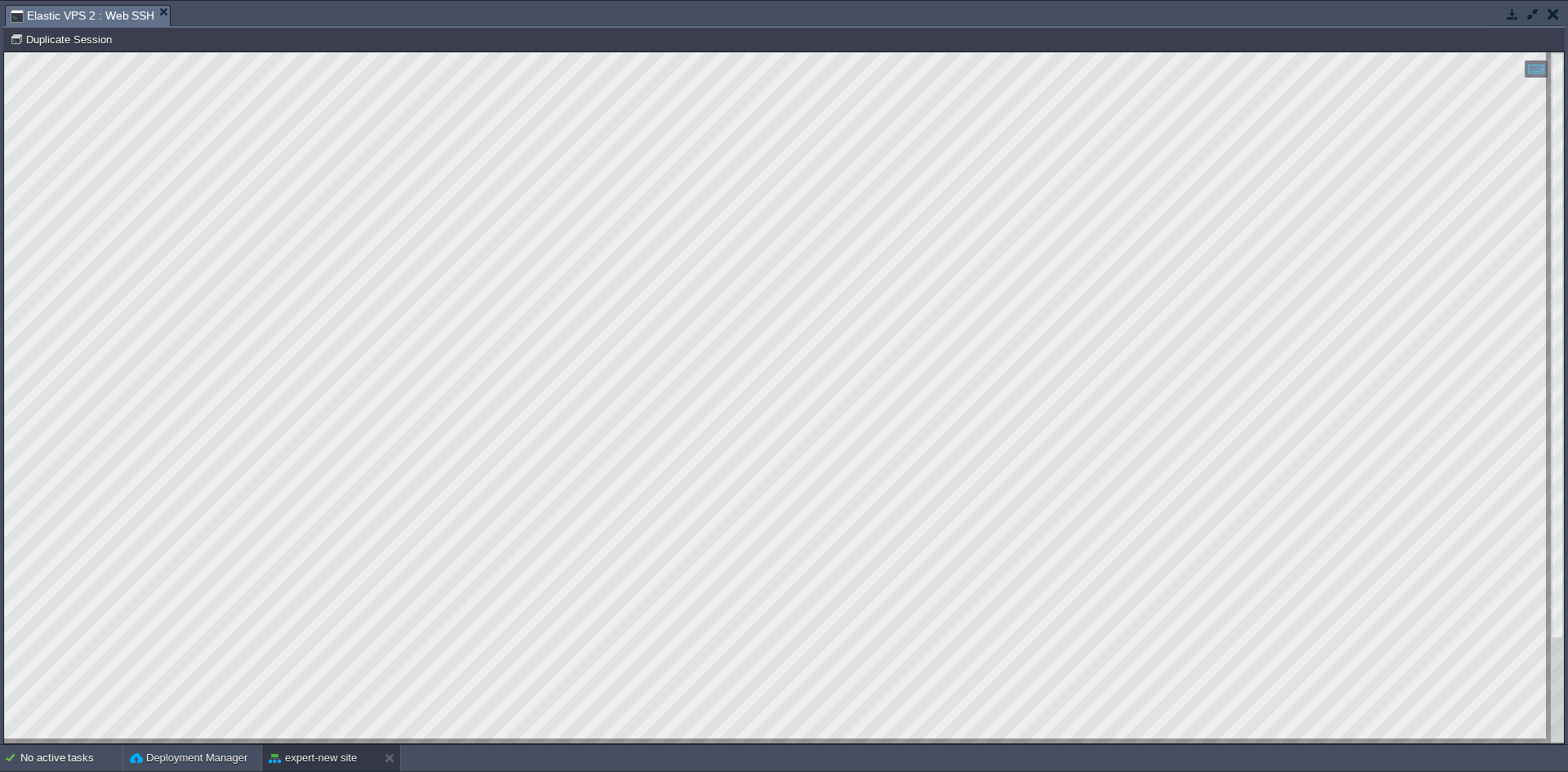
click at [4, 52] on html "Copy: Ctrl + Shift + C Paste: Ctrl + V Settings: Ctrl + Shift + Alt 0" at bounding box center [784, 52] width 1560 height 0
click at [70, 246] on div at bounding box center [784, 398] width 1560 height 691
drag, startPoint x: 396, startPoint y: 740, endPoint x: 0, endPoint y: 532, distance: 447.3
click at [4, 52] on html "Copy: Ctrl + Shift + C Paste: Ctrl + V Settings: Ctrl + Shift + Alt 0" at bounding box center [784, 52] width 1560 height 0
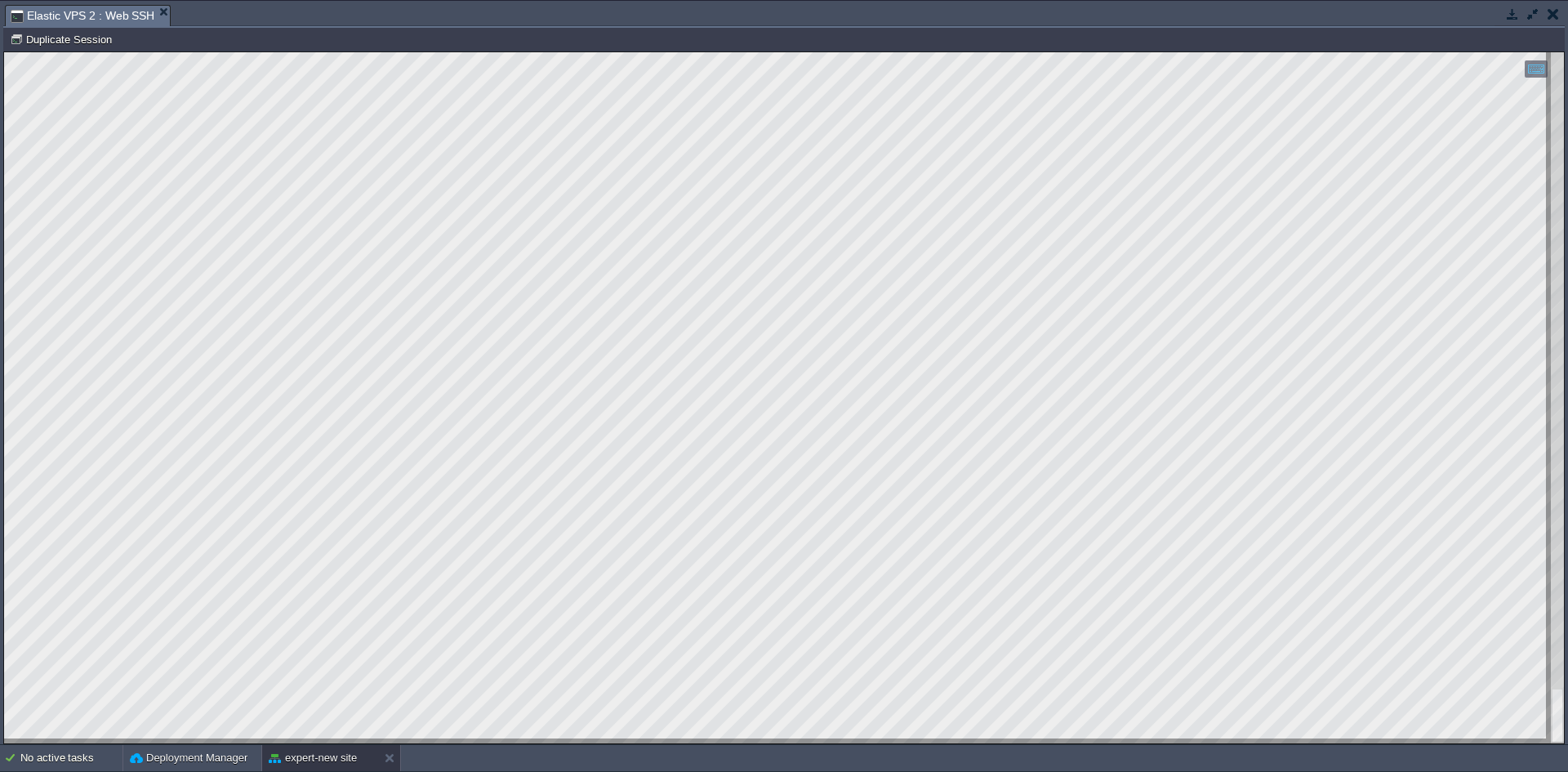
click at [4, 52] on html "Copy: Ctrl + Shift + C Paste: Ctrl + V Settings: Ctrl + Shift + Alt 0" at bounding box center [784, 52] width 1560 height 0
drag, startPoint x: 287, startPoint y: 741, endPoint x: 0, endPoint y: 597, distance: 321.1
click at [4, 52] on html "Copy: Ctrl + Shift + C Paste: Ctrl + V Settings: Ctrl + Shift + Alt 0" at bounding box center [784, 52] width 1560 height 0
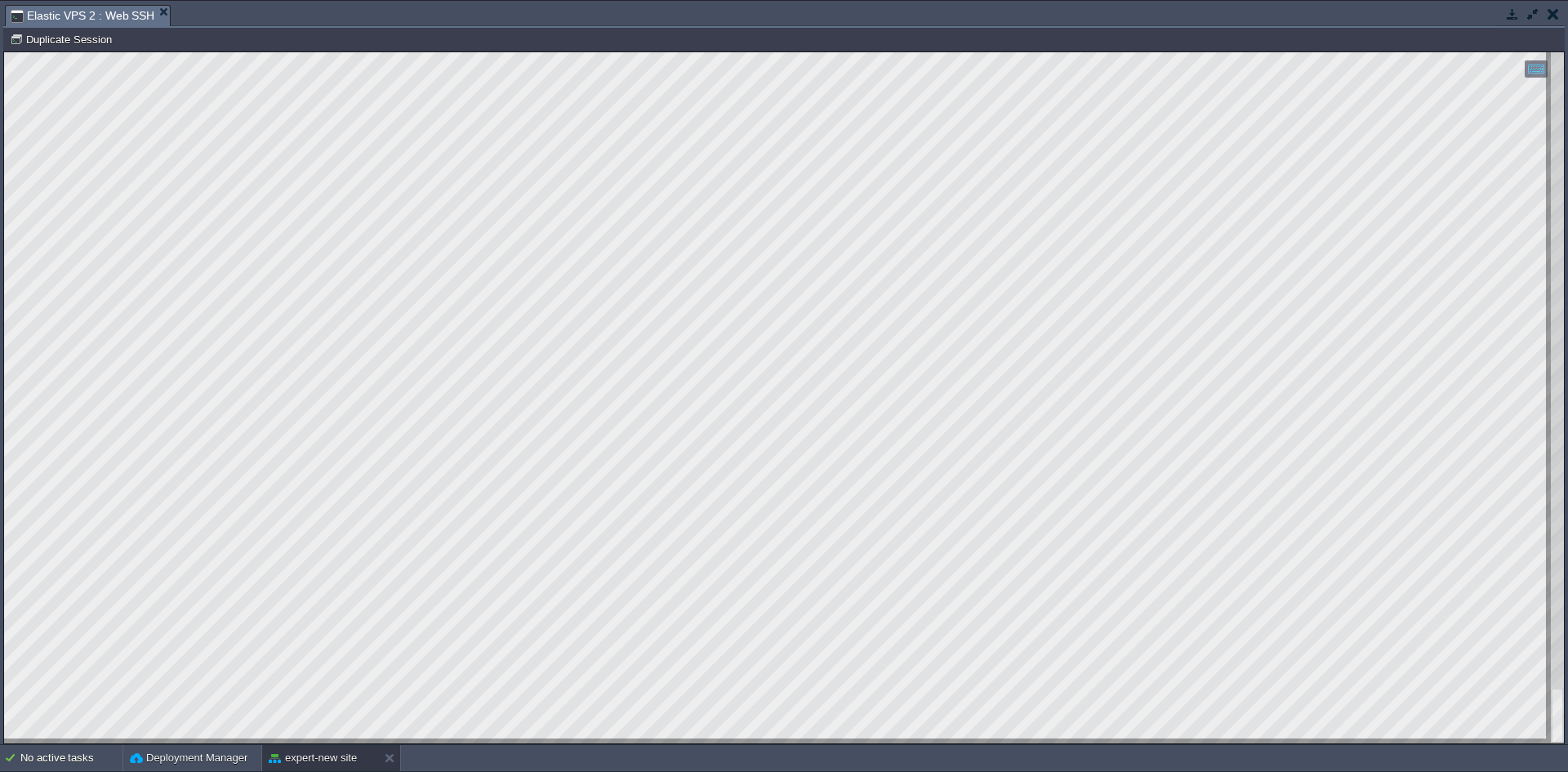
drag, startPoint x: 403, startPoint y: 739, endPoint x: 4, endPoint y: 301, distance: 592.5
click at [4, 52] on html "Copy: Ctrl + Shift + C Paste: Ctrl + V Settings: Ctrl + Shift + Alt 0" at bounding box center [784, 52] width 1560 height 0
click at [1507, 16] on button "button" at bounding box center [1512, 14] width 15 height 15
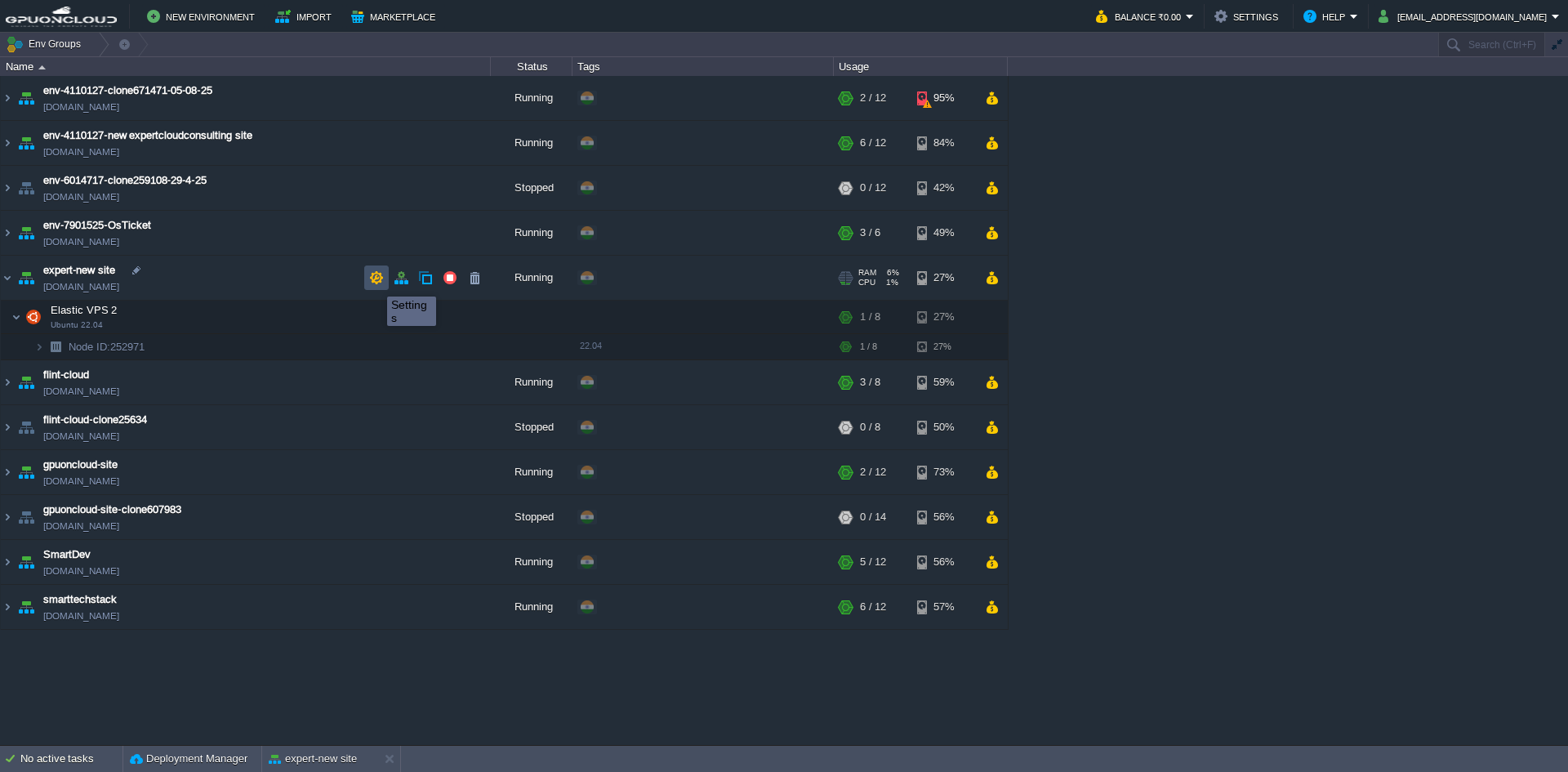
click at [375, 282] on button "button" at bounding box center [376, 278] width 15 height 15
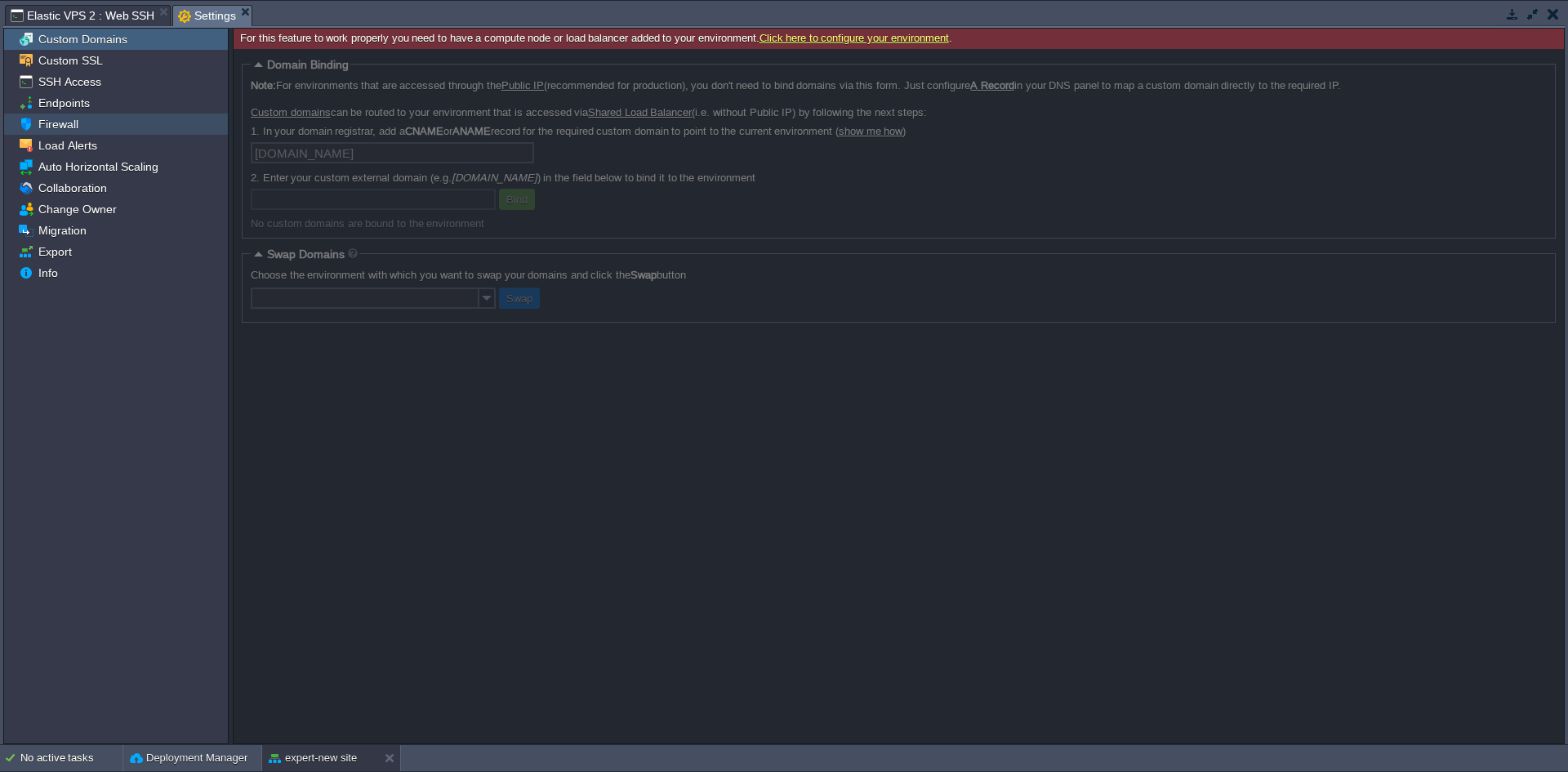
click at [82, 129] on div "Firewall" at bounding box center [115, 124] width 223 height 21
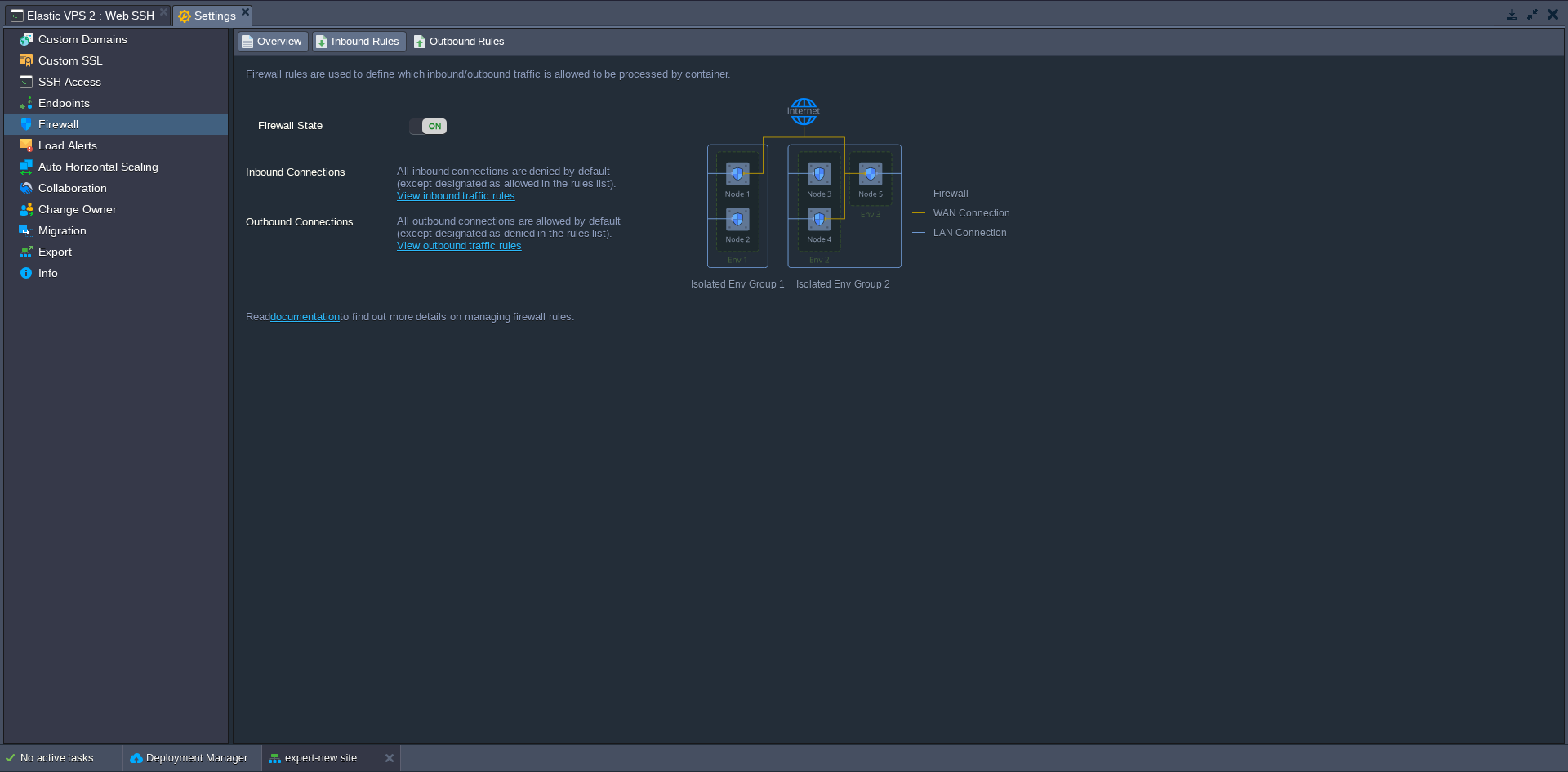
click at [358, 46] on span "Inbound Rules" at bounding box center [357, 42] width 84 height 18
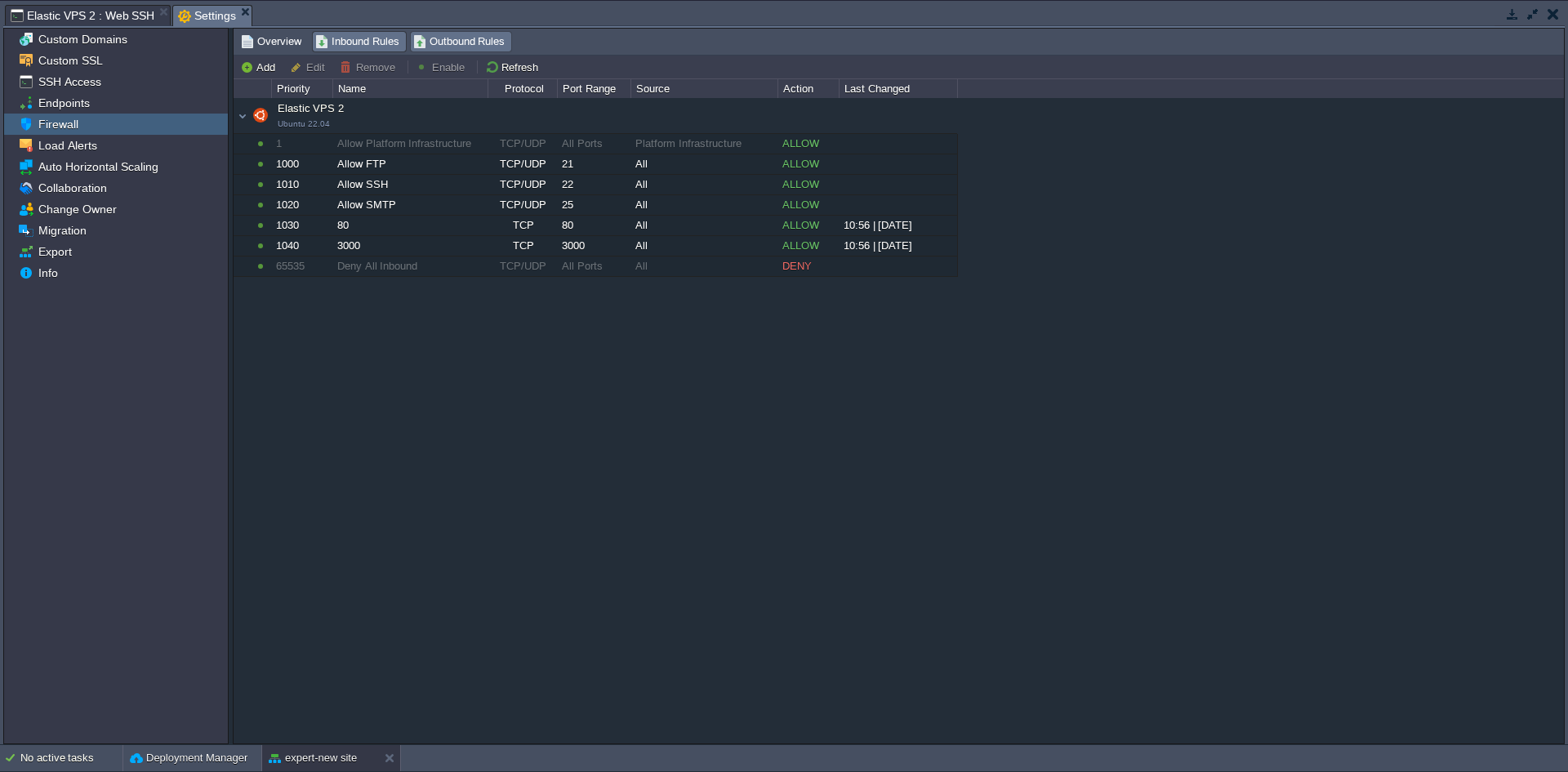
click at [426, 38] on span "Outbound Rules" at bounding box center [459, 42] width 92 height 18
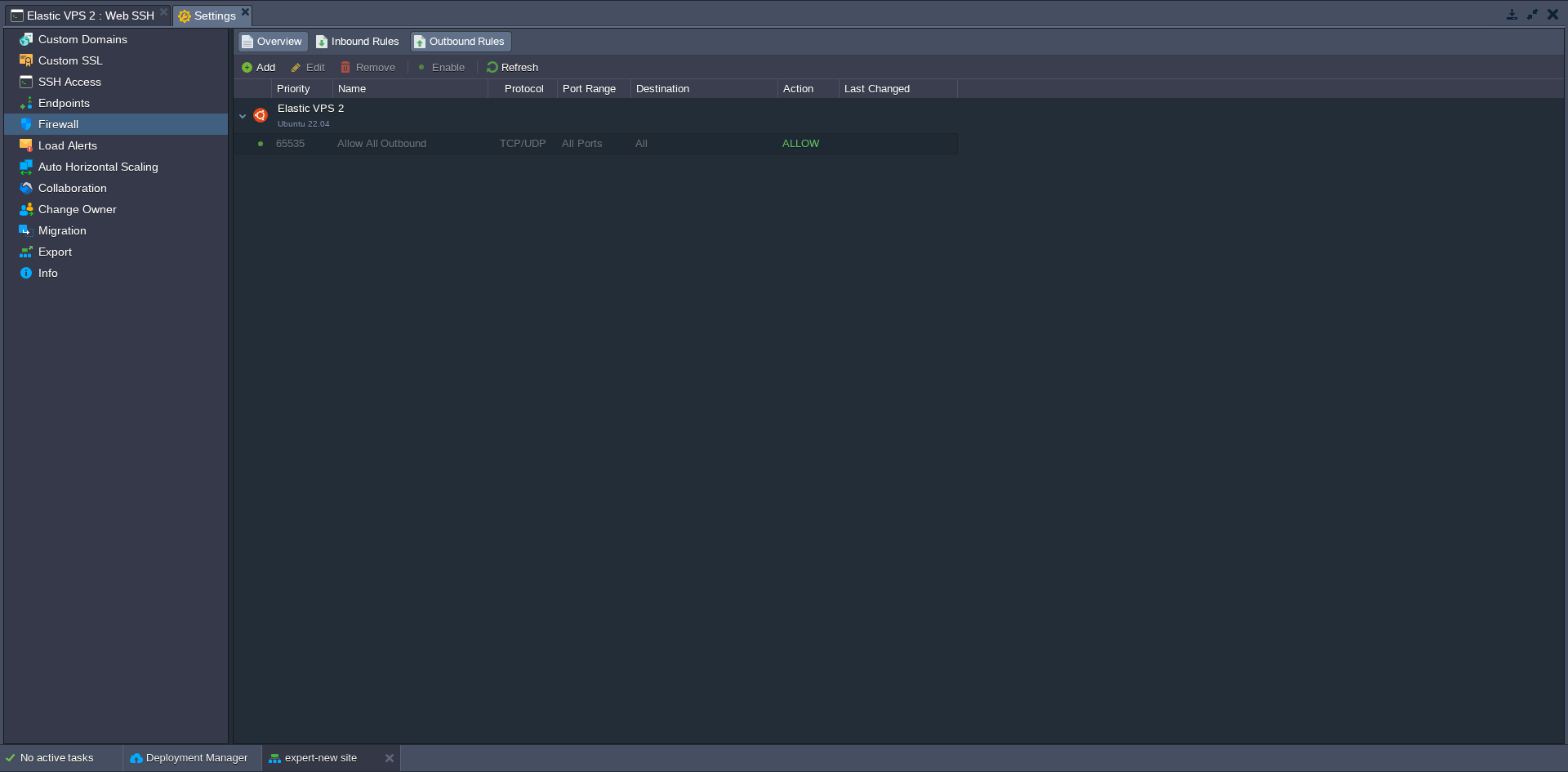
click at [276, 43] on span "Overview" at bounding box center [271, 42] width 61 height 18
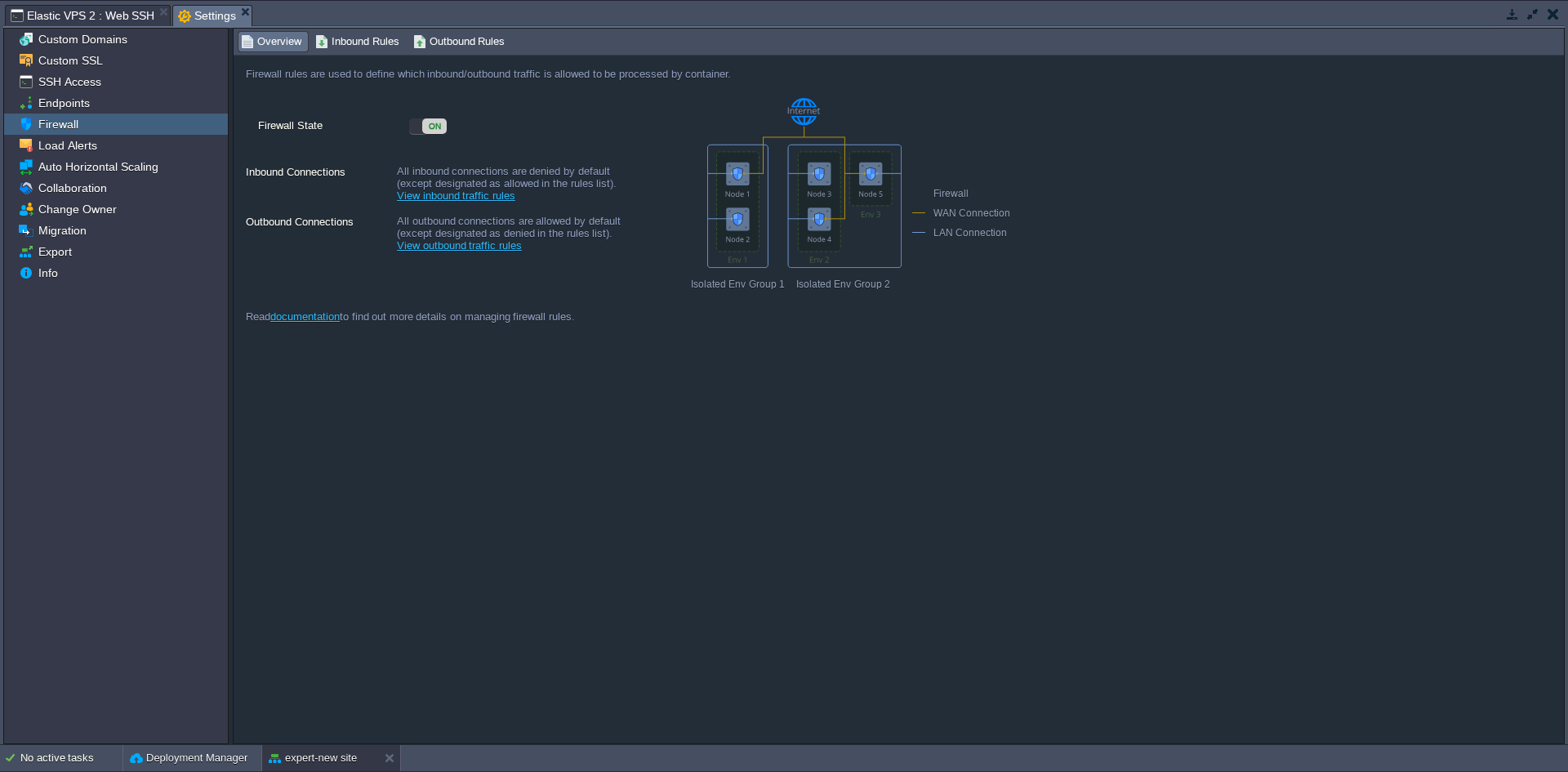
drag, startPoint x: 783, startPoint y: 372, endPoint x: 63, endPoint y: 14, distance: 804.1
click at [63, 14] on span "Elastic VPS 2 : Web SSH" at bounding box center [83, 16] width 144 height 20
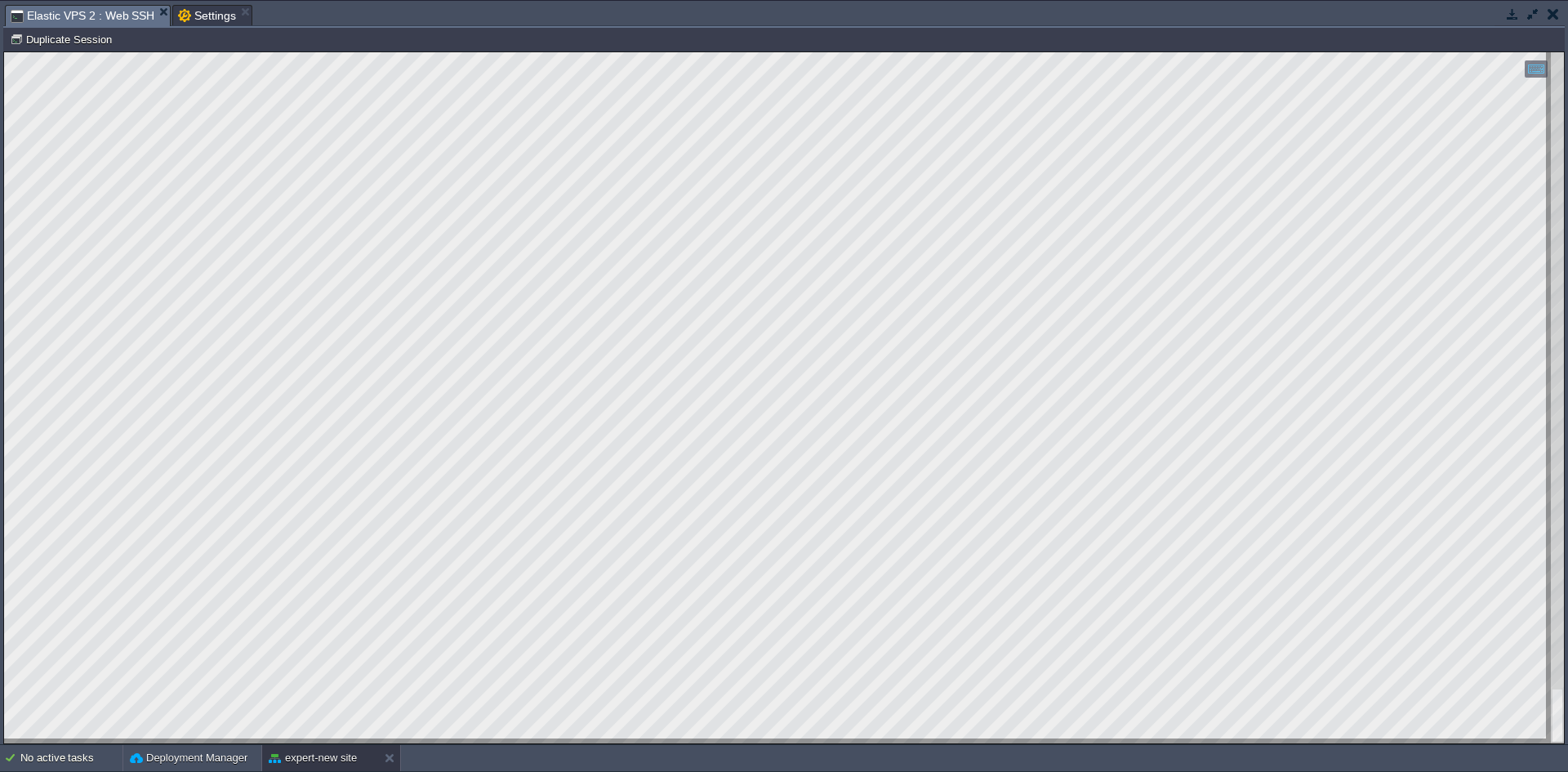
click at [4, 52] on html "Copy: Ctrl + Shift + C Paste: Ctrl + V Settings: Ctrl + Shift + Alt 0" at bounding box center [784, 52] width 1560 height 0
click at [484, 52] on html "Copy: Ctrl + Shift + C Paste: Ctrl + V Settings: Ctrl + Shift + Alt 0" at bounding box center [784, 52] width 1560 height 0
click at [65, 202] on div at bounding box center [784, 398] width 1560 height 691
drag, startPoint x: 401, startPoint y: 741, endPoint x: 374, endPoint y: 784, distance: 50.8
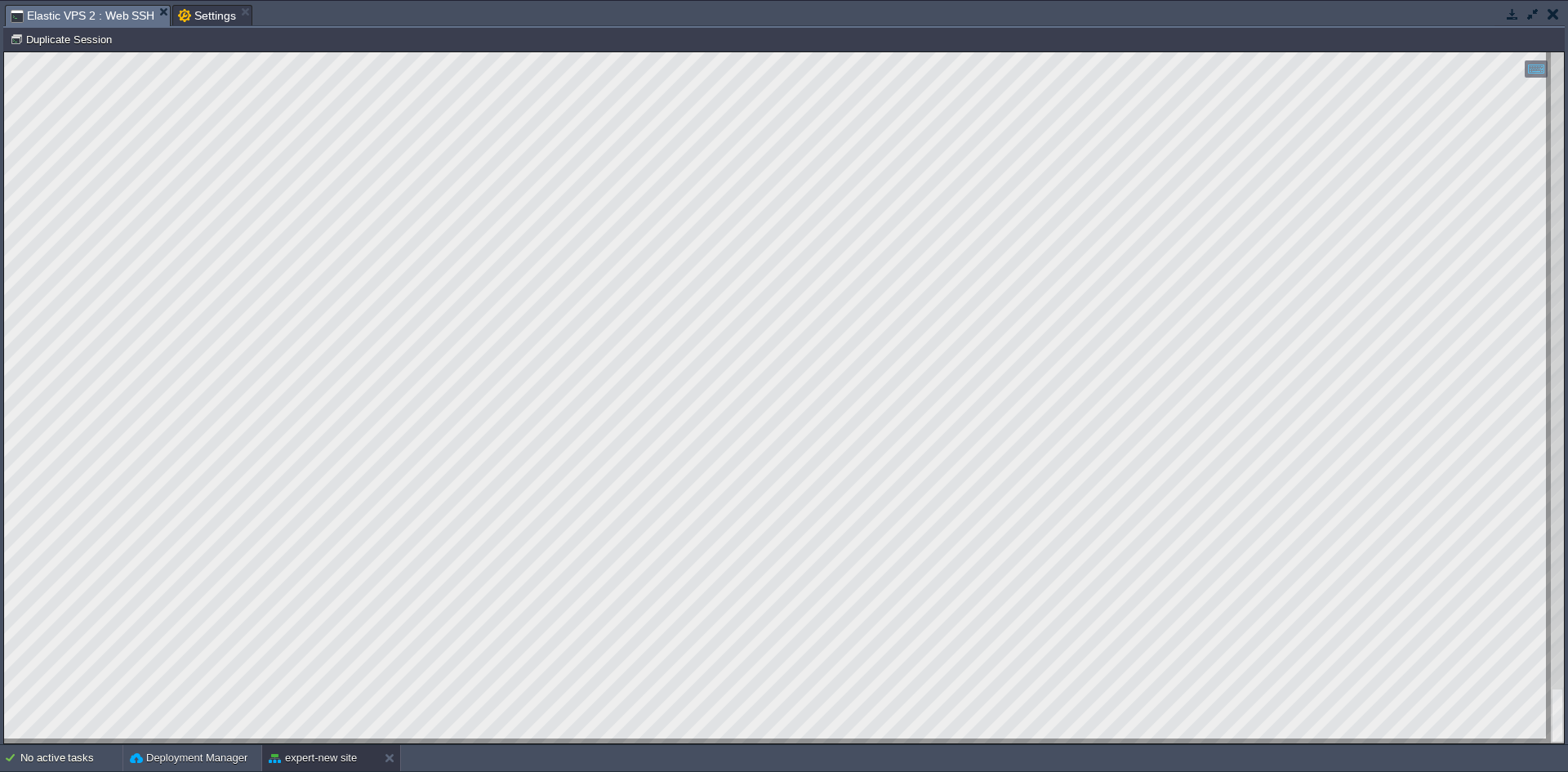
click at [374, 52] on html "Copy: Ctrl + Shift + C Paste: Ctrl + V Settings: Ctrl + Shift + Alt 0" at bounding box center [784, 52] width 1560 height 0
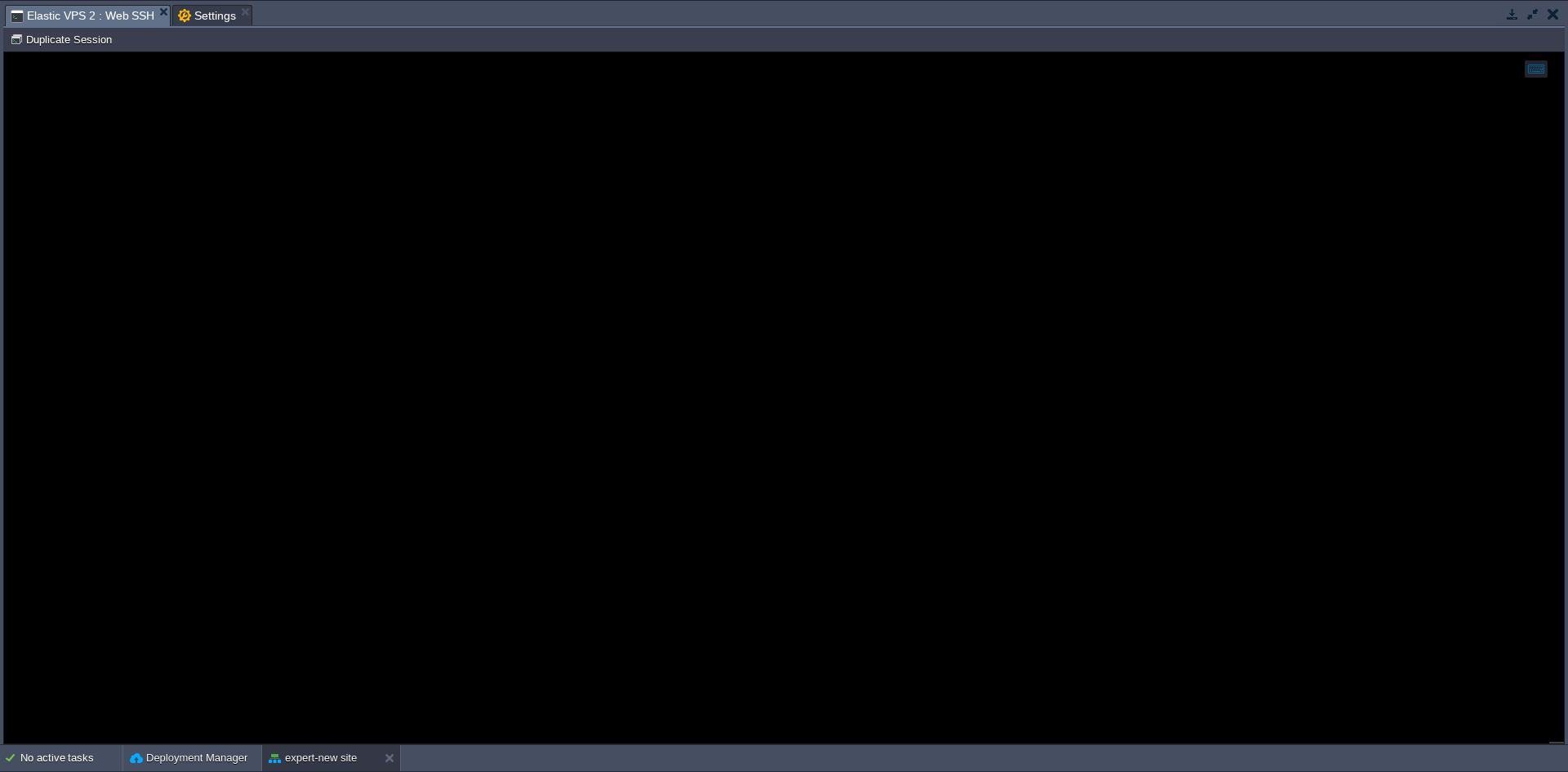
click at [202, 9] on span "Settings" at bounding box center [207, 16] width 58 height 20
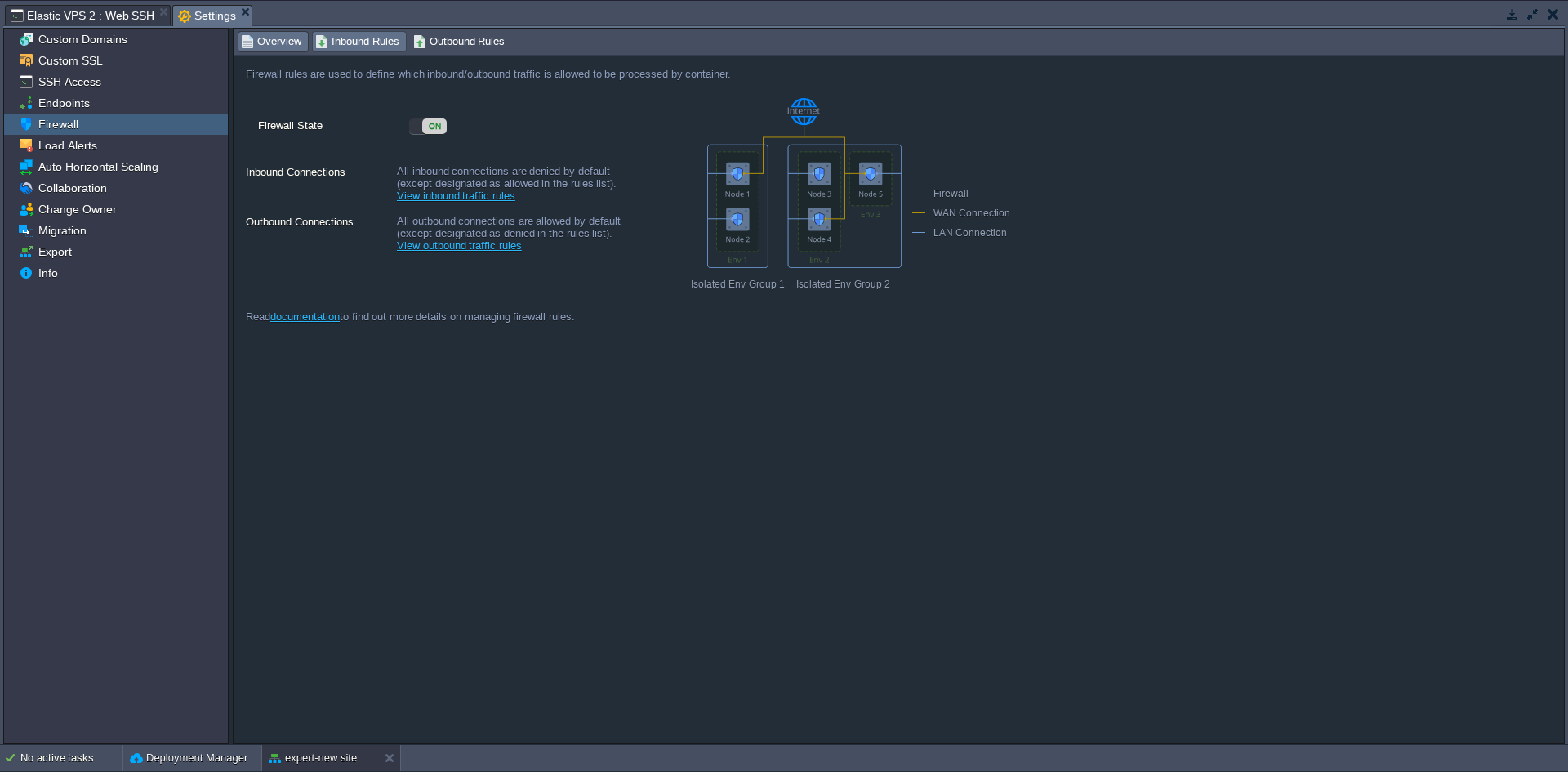
click at [352, 43] on span "Inbound Rules" at bounding box center [357, 42] width 84 height 18
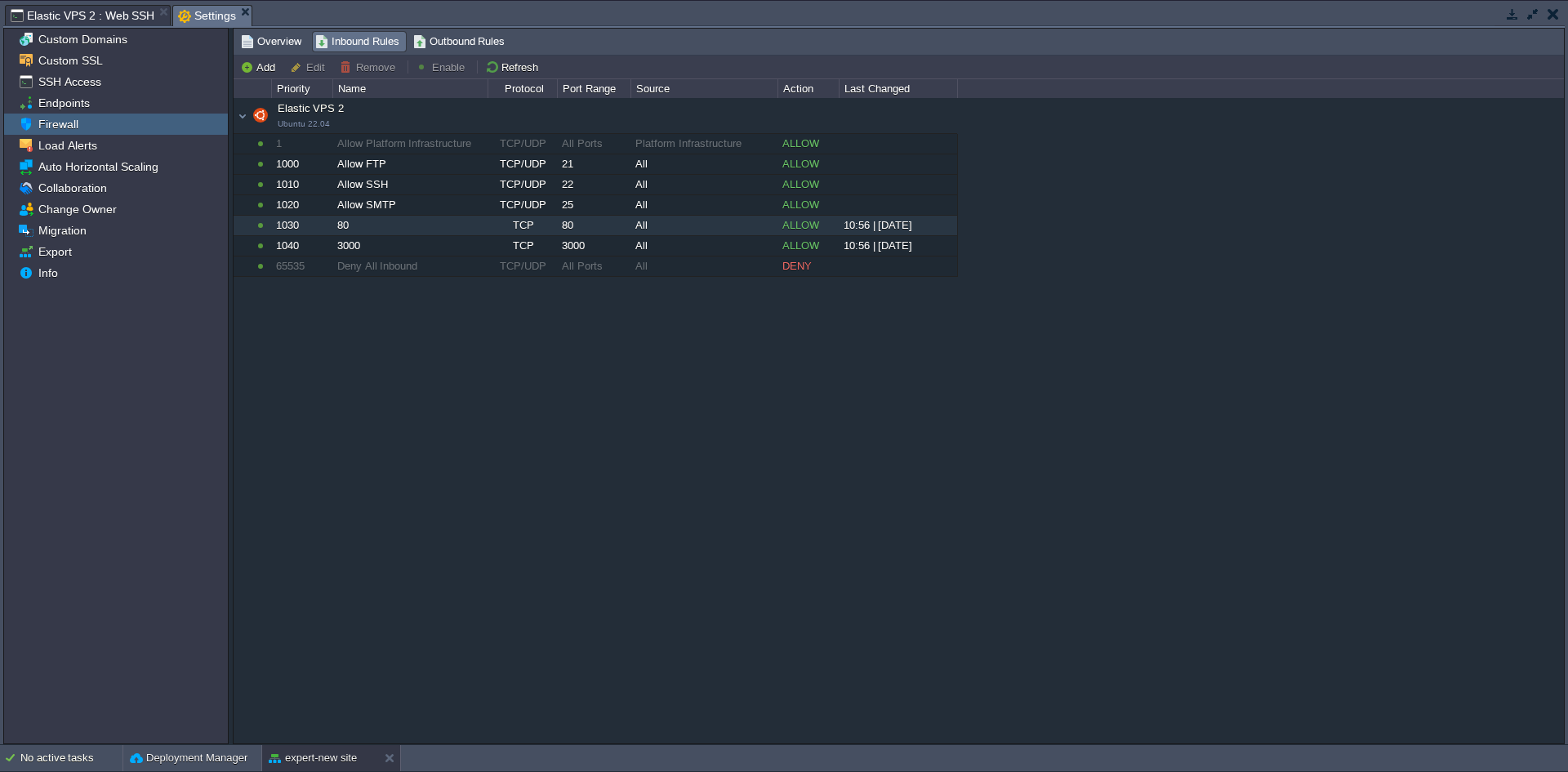
click at [378, 228] on div "80" at bounding box center [410, 225] width 154 height 20
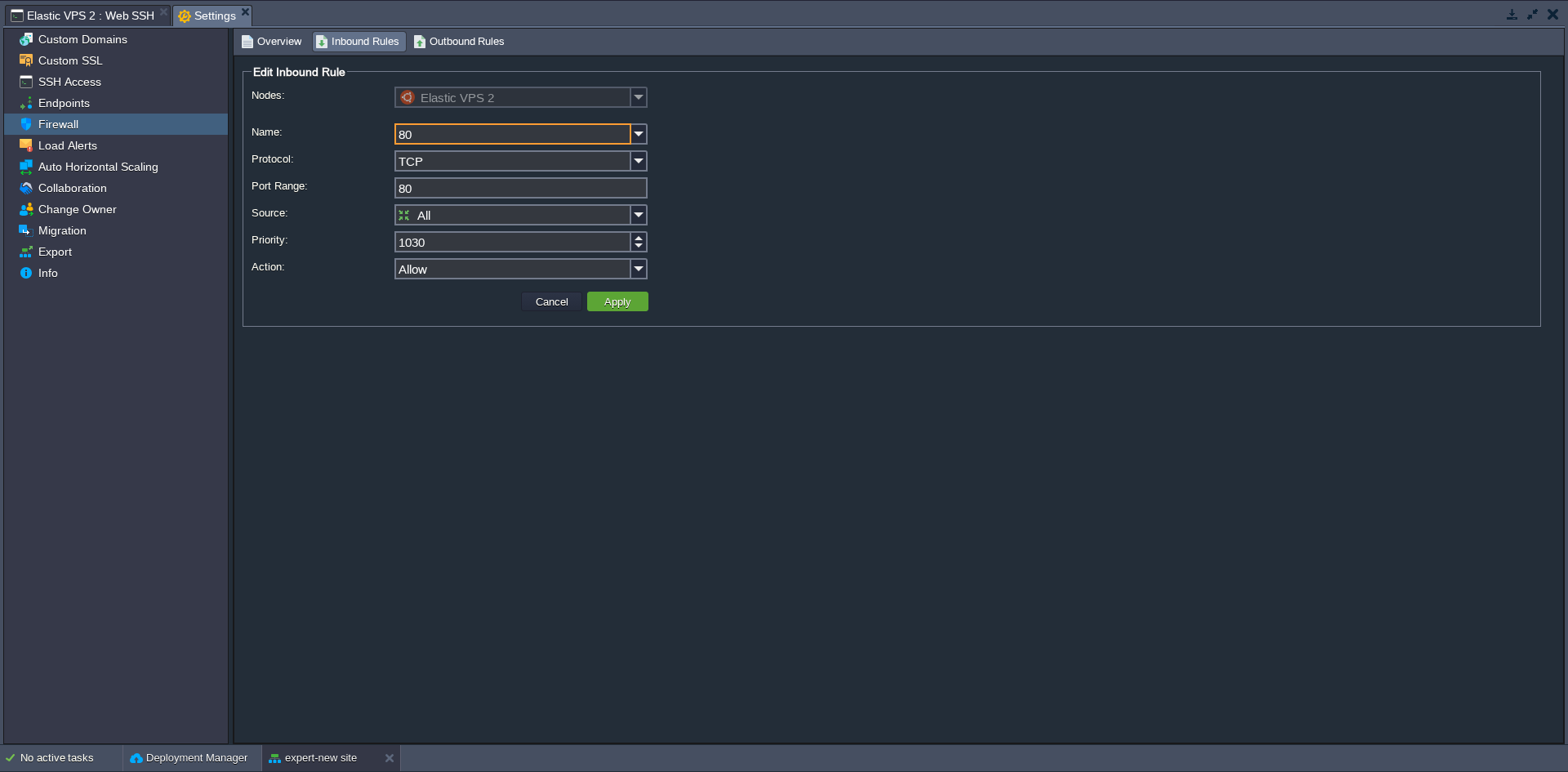
click at [620, 193] on input "80" at bounding box center [520, 188] width 253 height 21
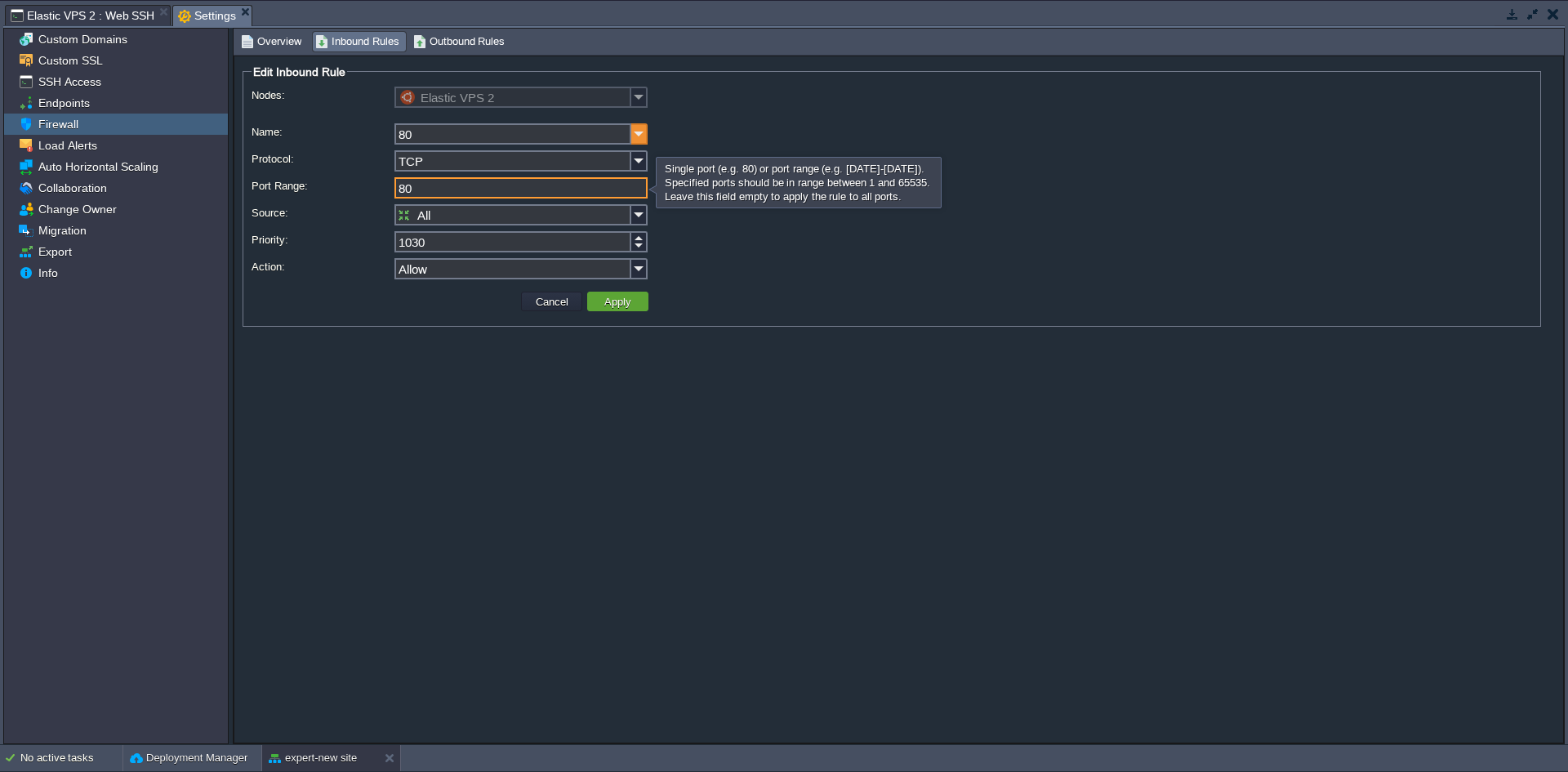
click at [642, 138] on img at bounding box center [639, 134] width 16 height 21
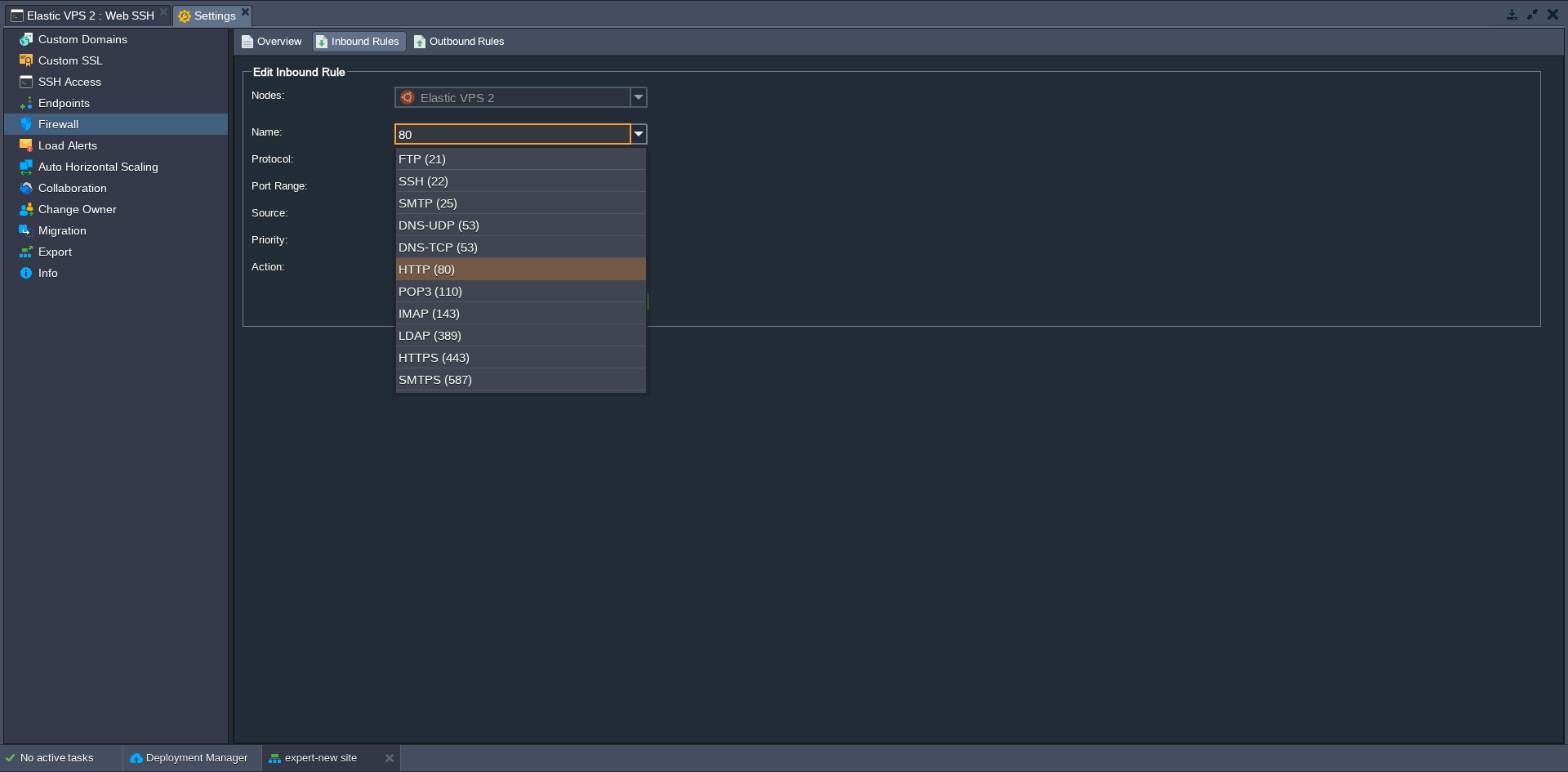
click at [493, 274] on div "HTTP (80)" at bounding box center [520, 269] width 250 height 22
type input "HTTP"
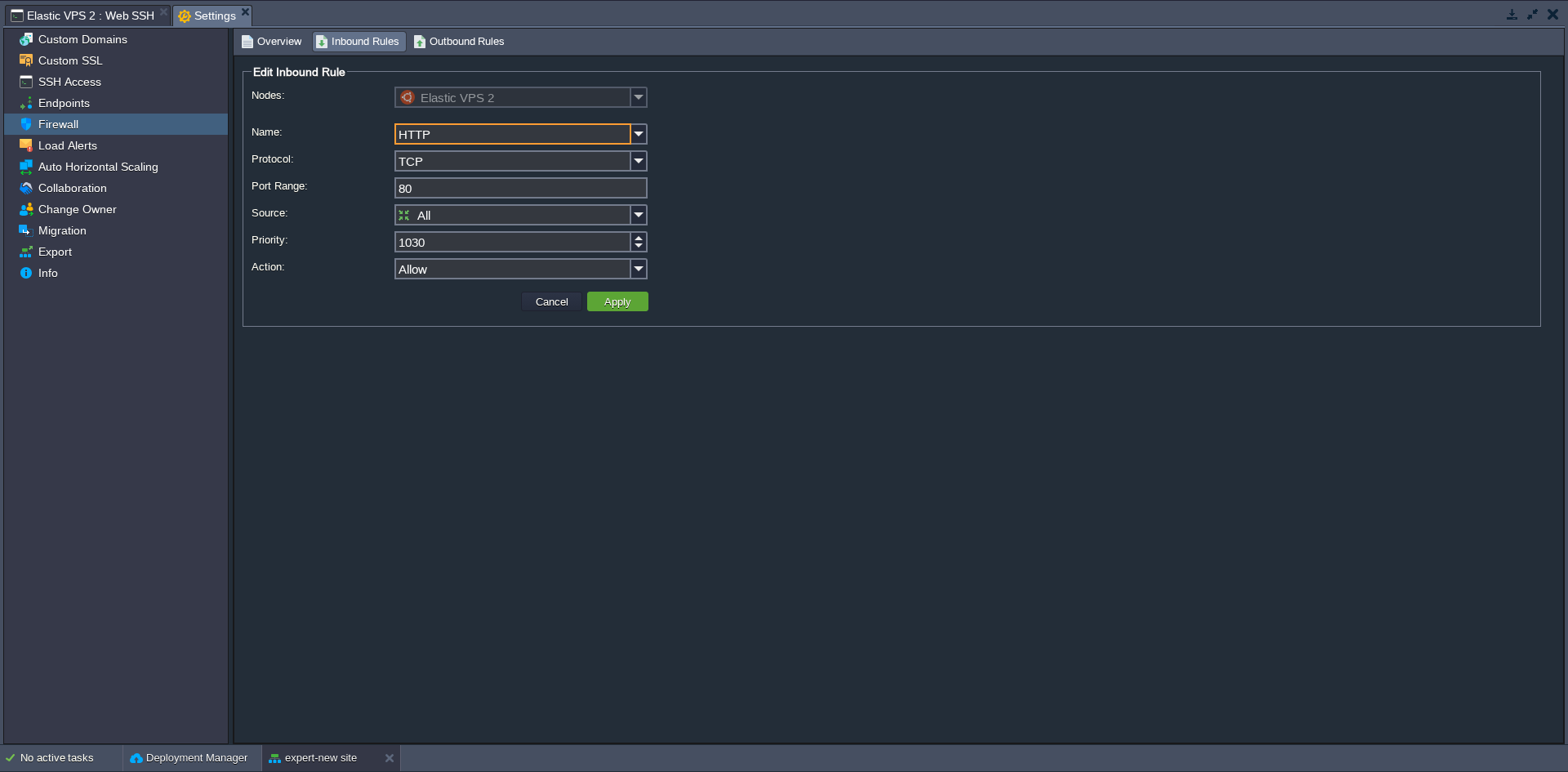
click at [453, 163] on input "TCP" at bounding box center [512, 161] width 237 height 21
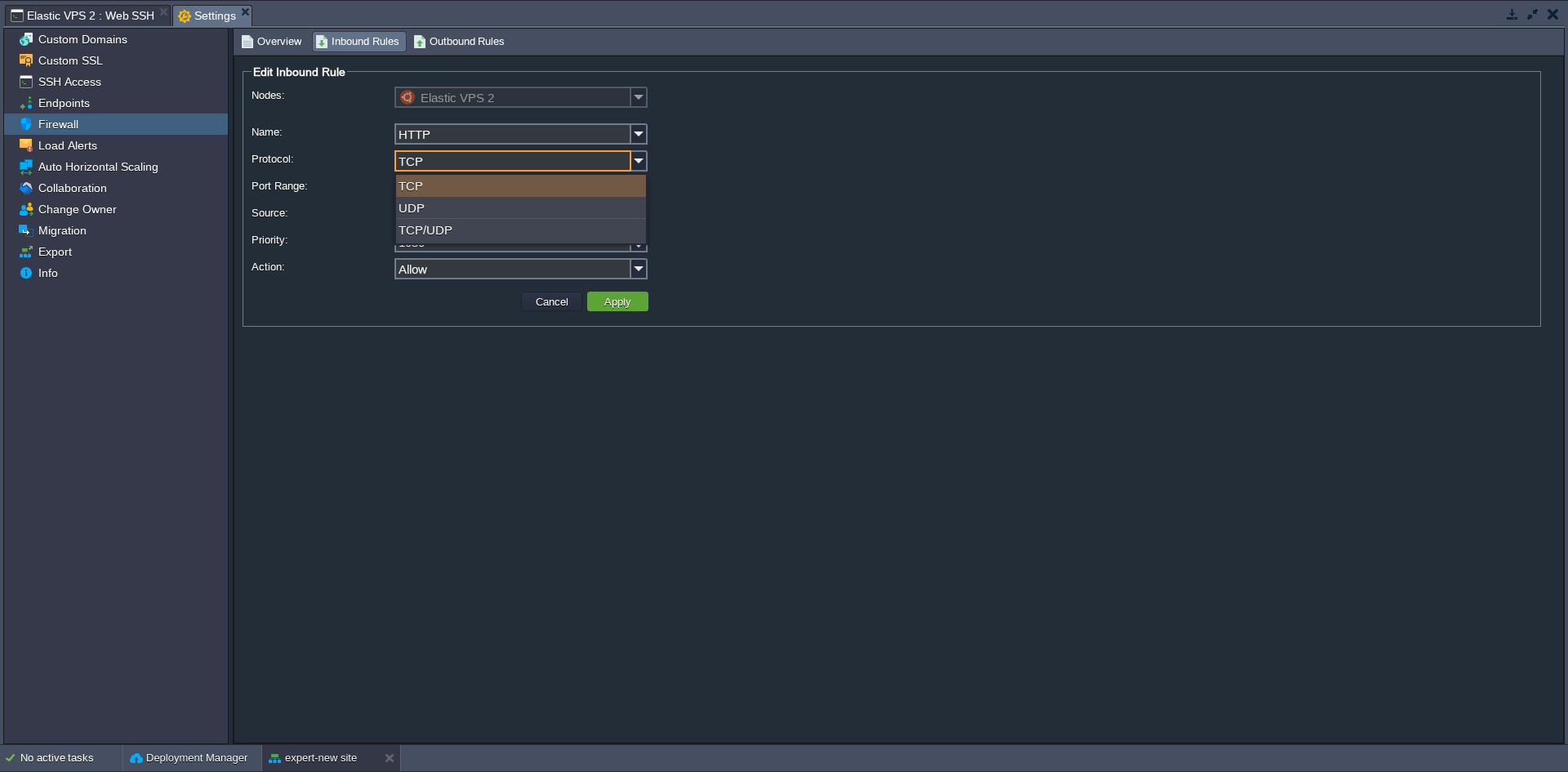
click at [453, 163] on input "TCP" at bounding box center [512, 161] width 237 height 21
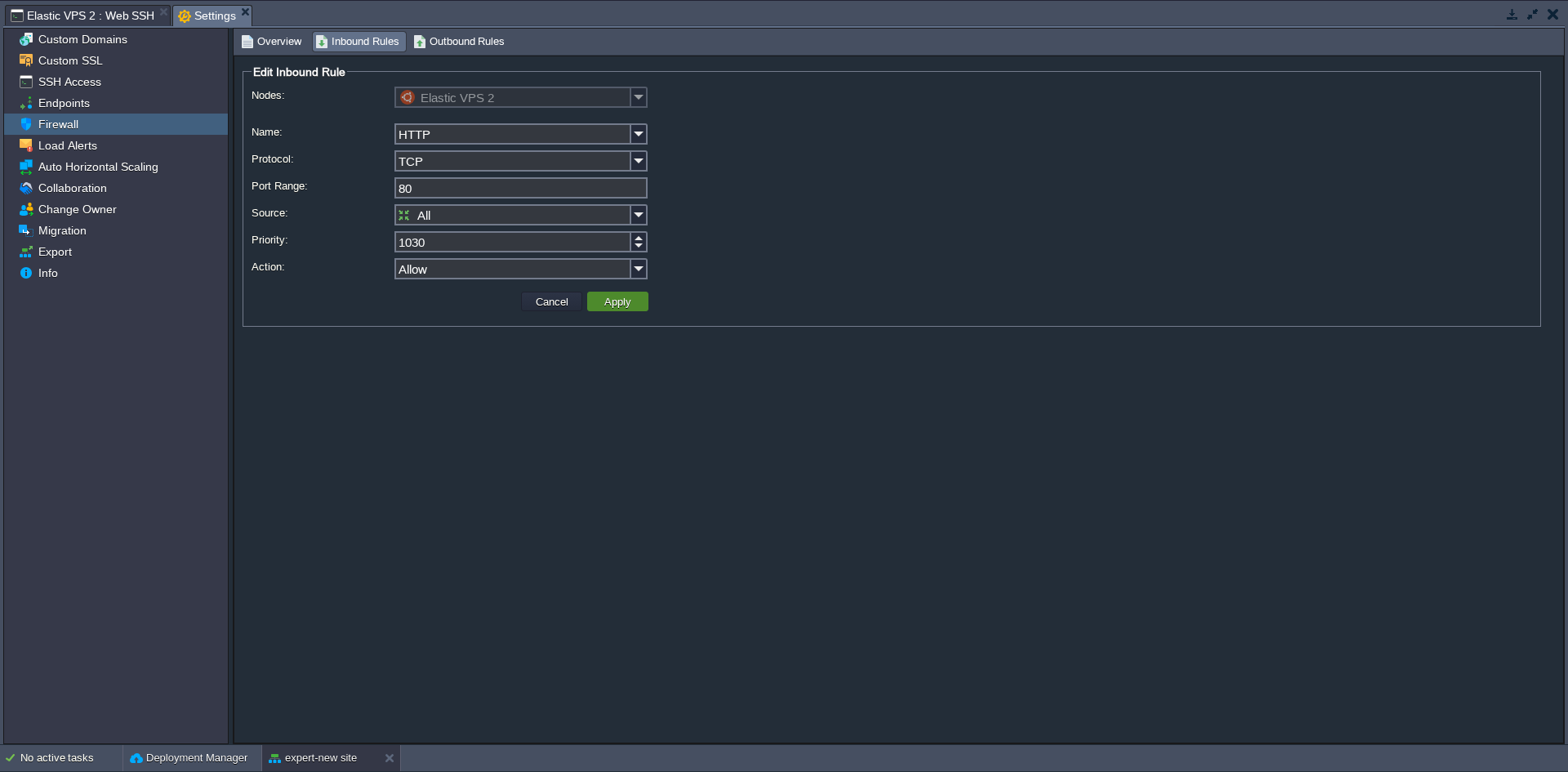
click at [617, 300] on button "Apply" at bounding box center [618, 301] width 37 height 15
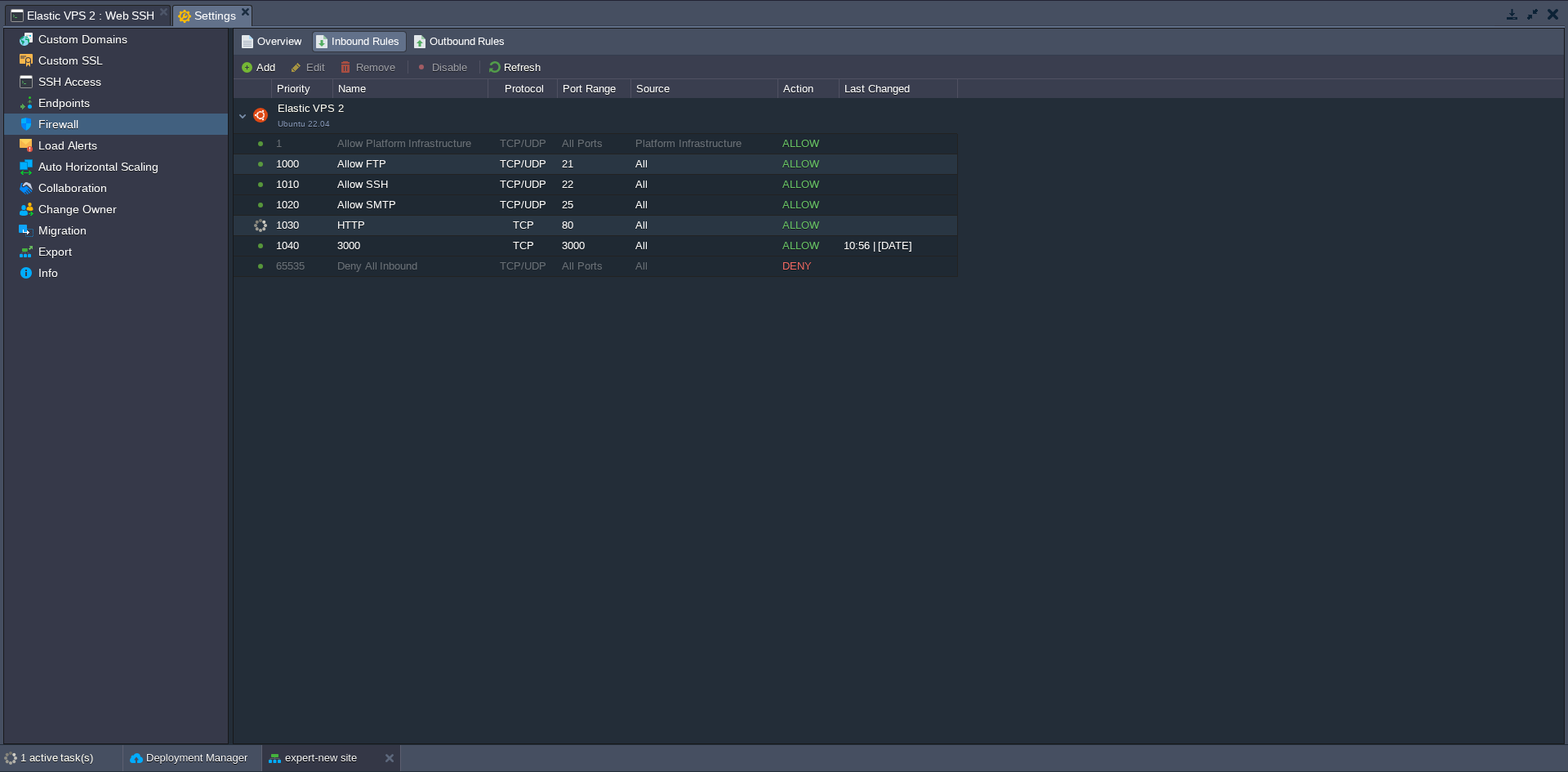
drag, startPoint x: 437, startPoint y: 319, endPoint x: 307, endPoint y: 157, distance: 207.7
click at [307, 157] on div "Elastic VPS 2 Ubuntu 22.04 Elastic VPS 2 Ubuntu 22.04 1 Allow Platform Infrastr…" at bounding box center [899, 420] width 1331 height 644
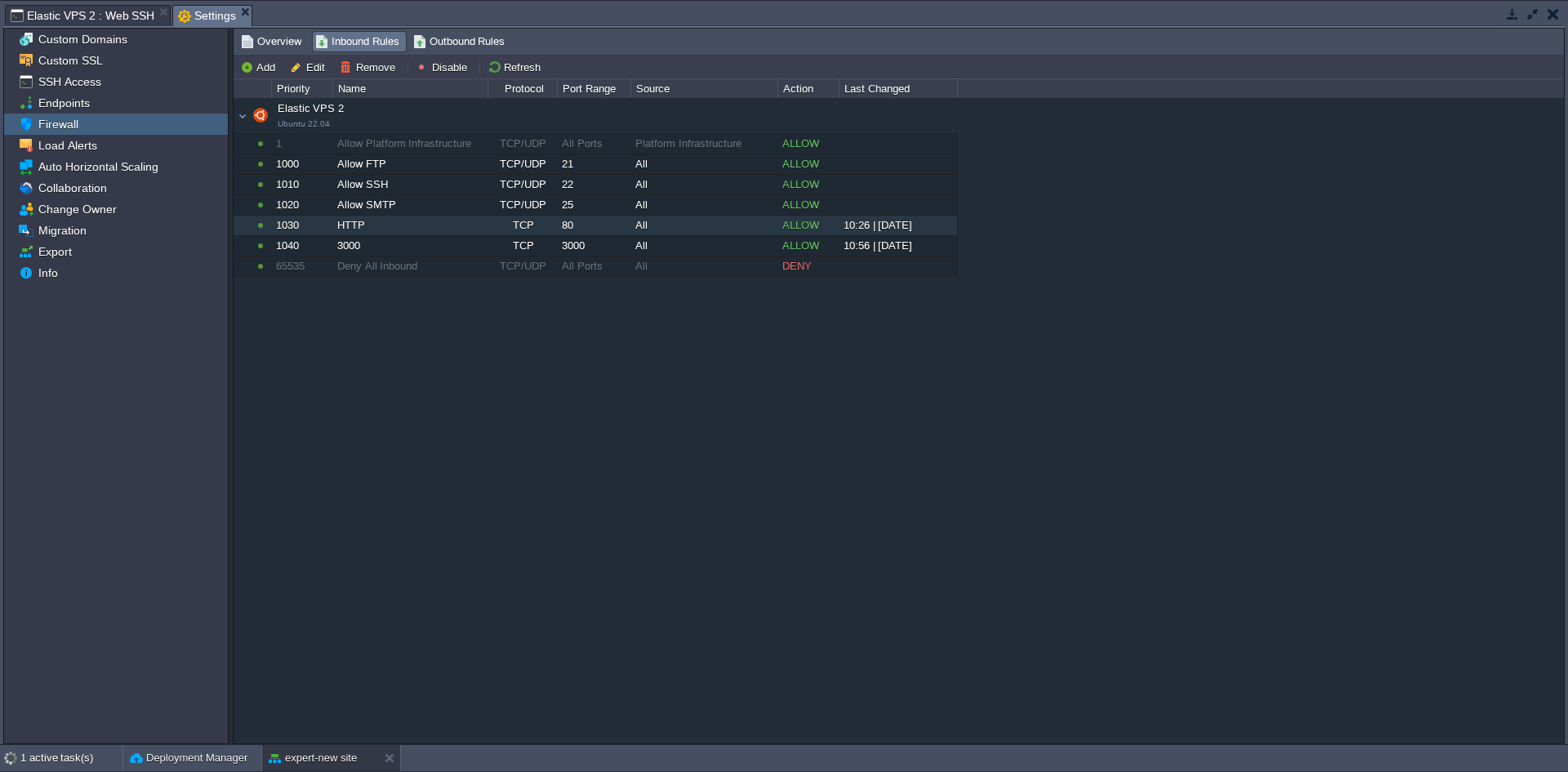
click at [814, 385] on div "Elastic VPS 2 Ubuntu 22.04 Elastic VPS 2 Ubuntu 22.04 1 Allow Platform Infrastr…" at bounding box center [899, 420] width 1331 height 644
click at [248, 67] on button "Add" at bounding box center [259, 67] width 40 height 15
type input "Elastic VPS 2"
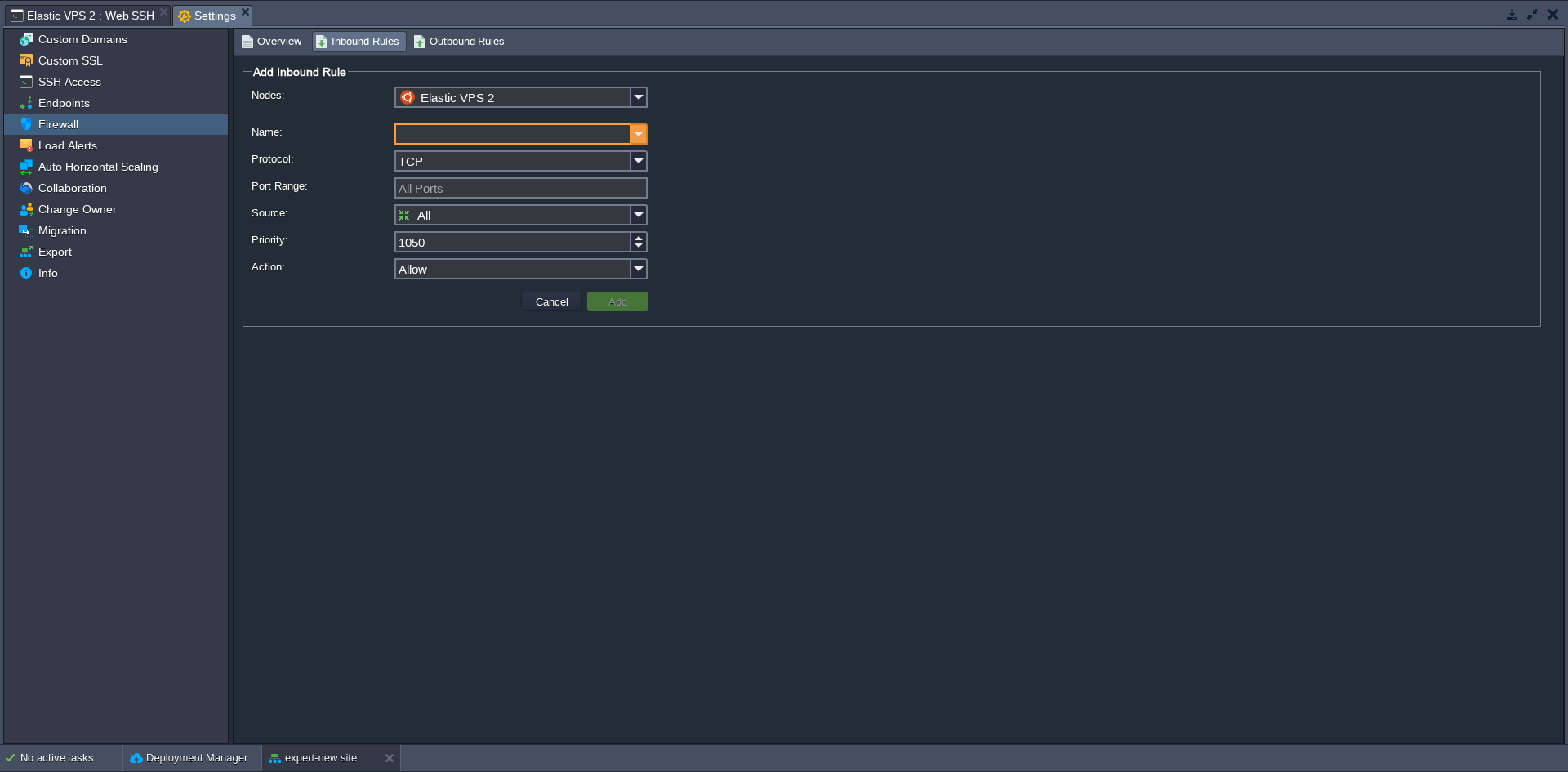
click at [639, 133] on img at bounding box center [639, 134] width 16 height 21
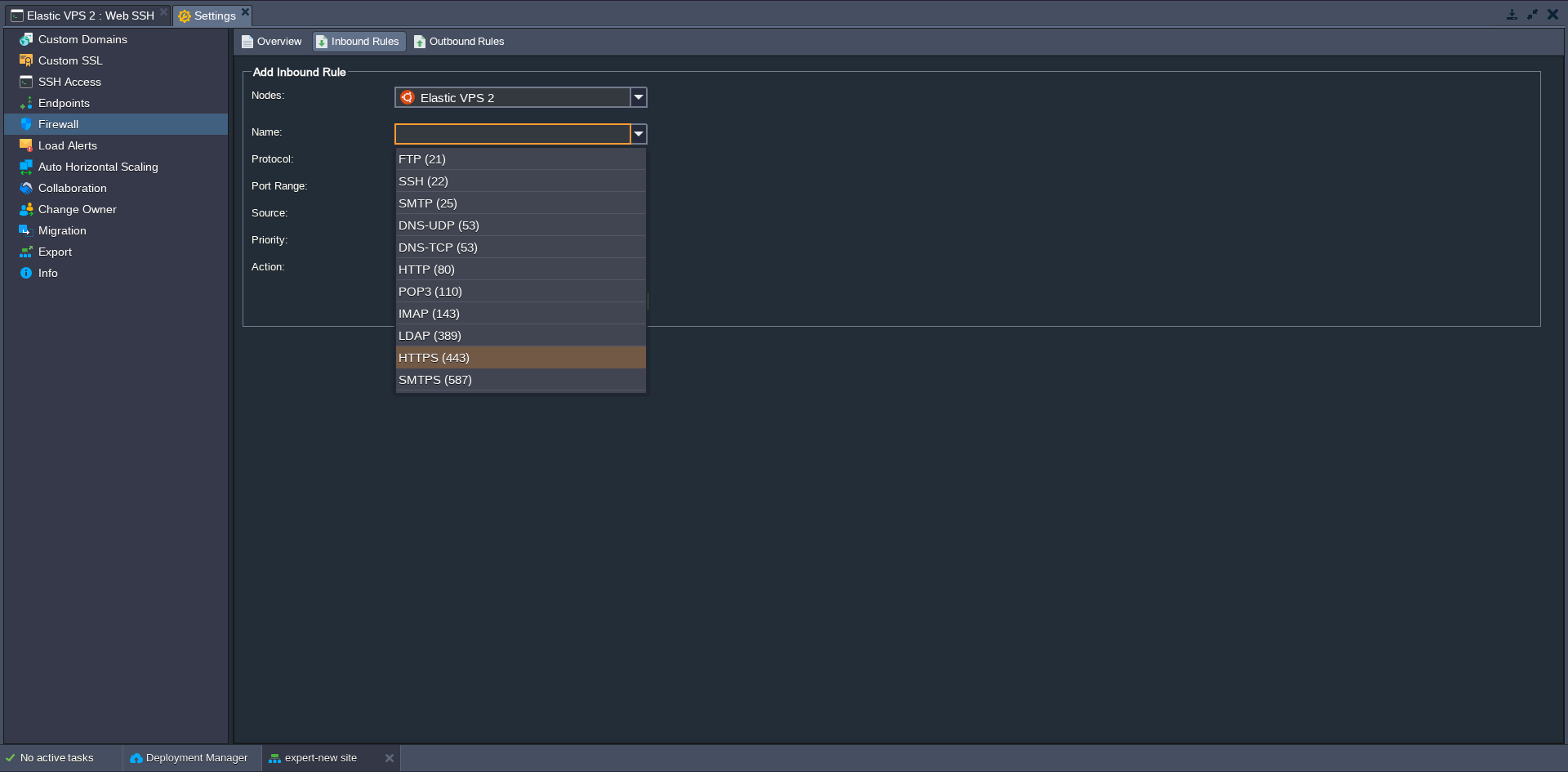
click at [476, 356] on div "HTTPS (443)" at bounding box center [520, 357] width 250 height 22
type input "HTTPS"
type input "443"
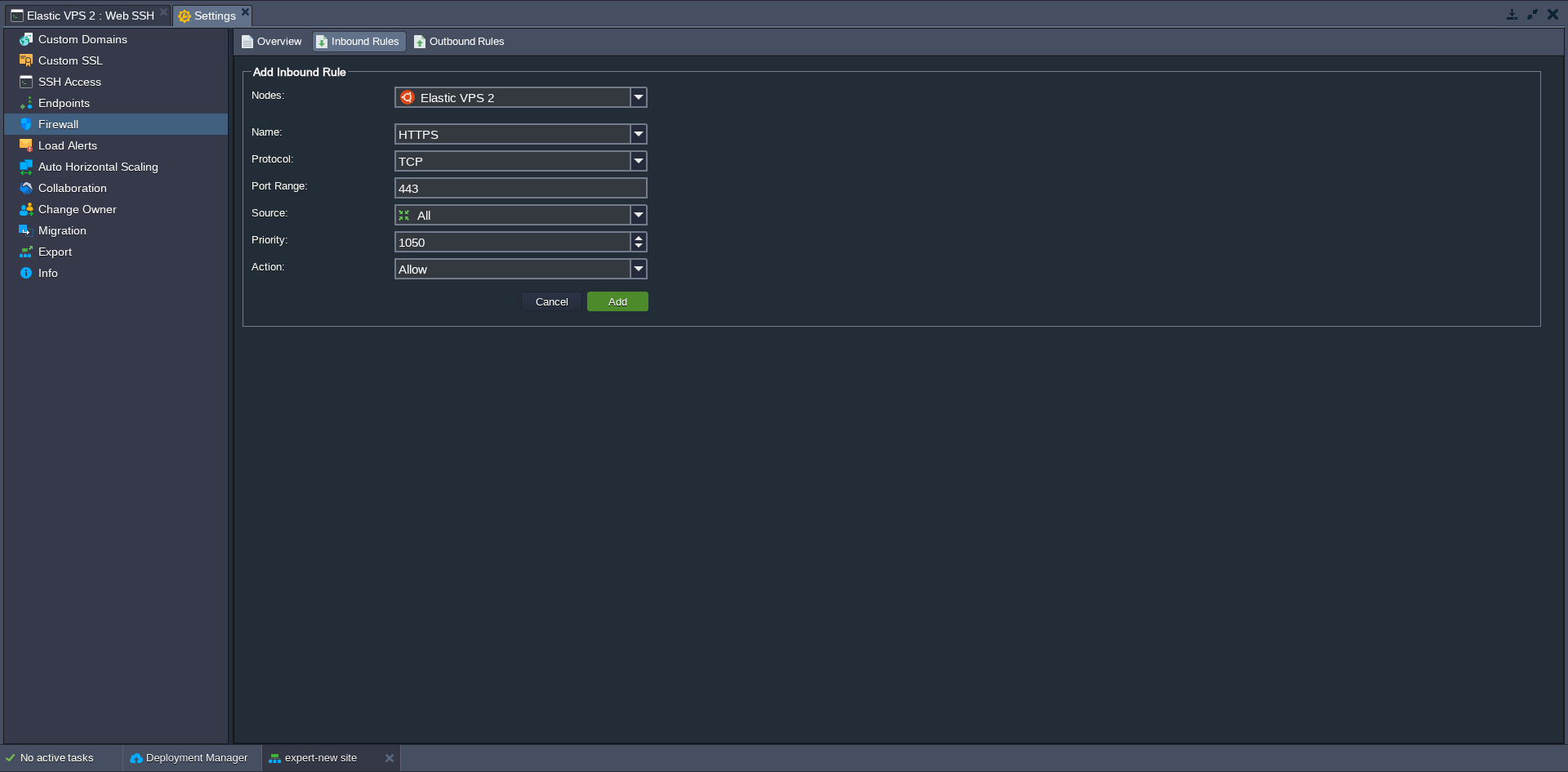
click at [628, 305] on button "Add" at bounding box center [618, 301] width 29 height 15
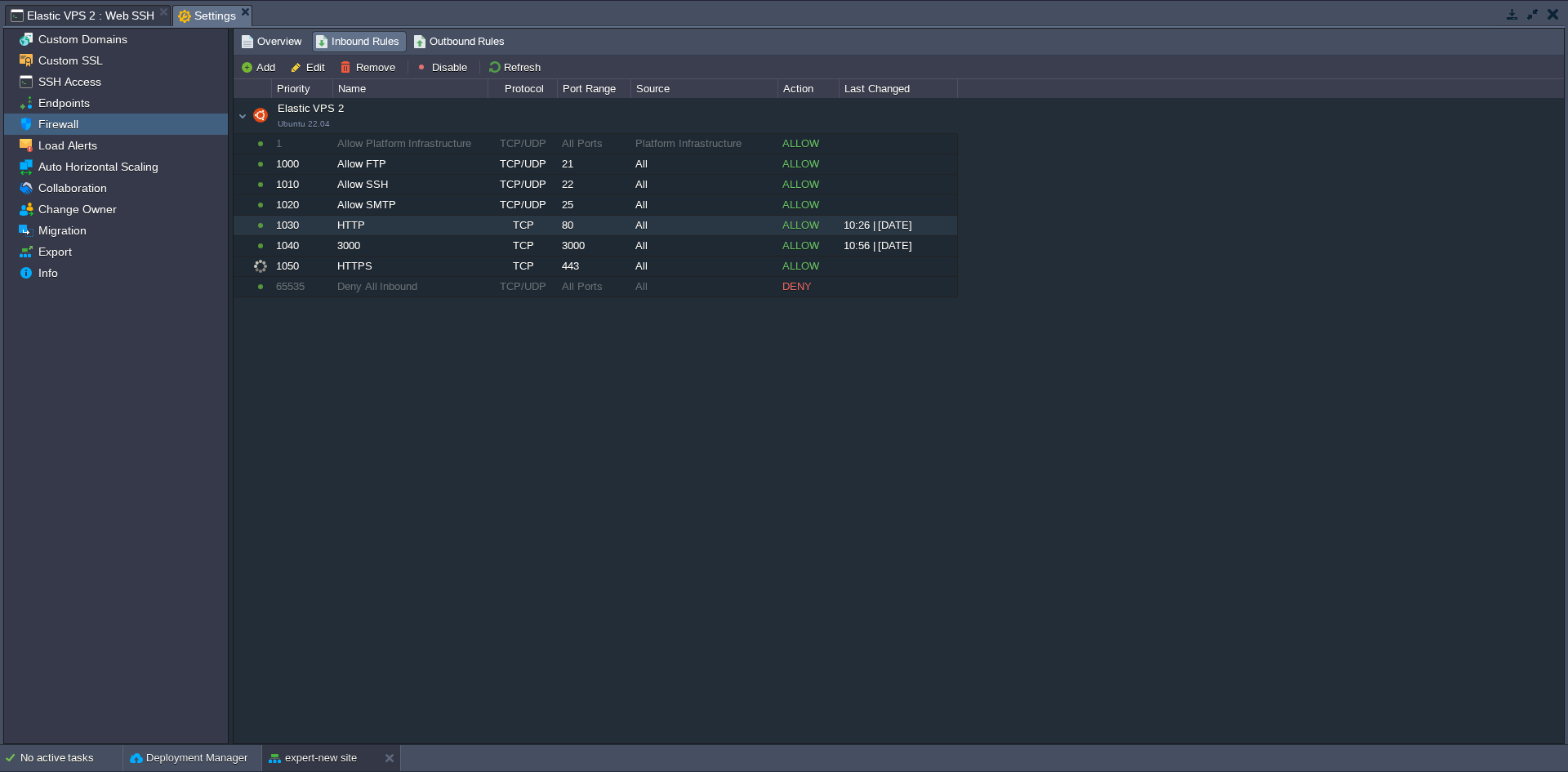
click at [627, 397] on div "Elastic VPS 2 Ubuntu 22.04 Elastic VPS 2 Ubuntu 22.04 1 Allow Platform Infrastr…" at bounding box center [899, 420] width 1331 height 644
drag, startPoint x: 511, startPoint y: 377, endPoint x: 503, endPoint y: 368, distance: 12.0
click at [511, 376] on div "Elastic VPS 2 Ubuntu 22.04 Elastic VPS 2 Ubuntu 22.04 1 Allow Platform Infrastr…" at bounding box center [899, 420] width 1331 height 644
drag, startPoint x: 765, startPoint y: 449, endPoint x: 540, endPoint y: 530, distance: 239.1
click at [549, 540] on div "Elastic VPS 2 Ubuntu 22.04 Elastic VPS 2 Ubuntu 22.04 1 Allow Platform Infrastr…" at bounding box center [899, 420] width 1331 height 644
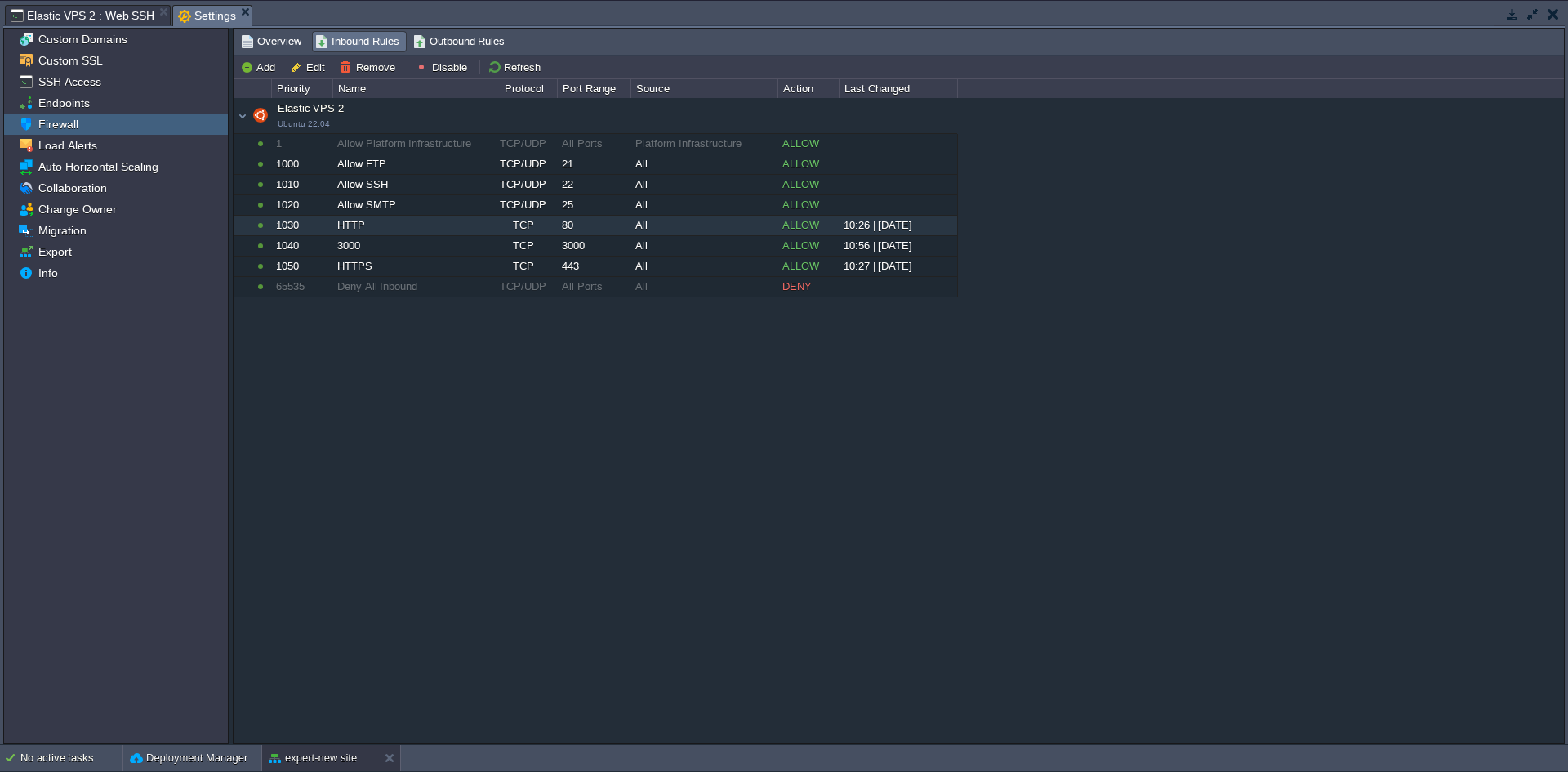
click at [76, 12] on span "Elastic VPS 2 : Web SSH" at bounding box center [83, 16] width 144 height 20
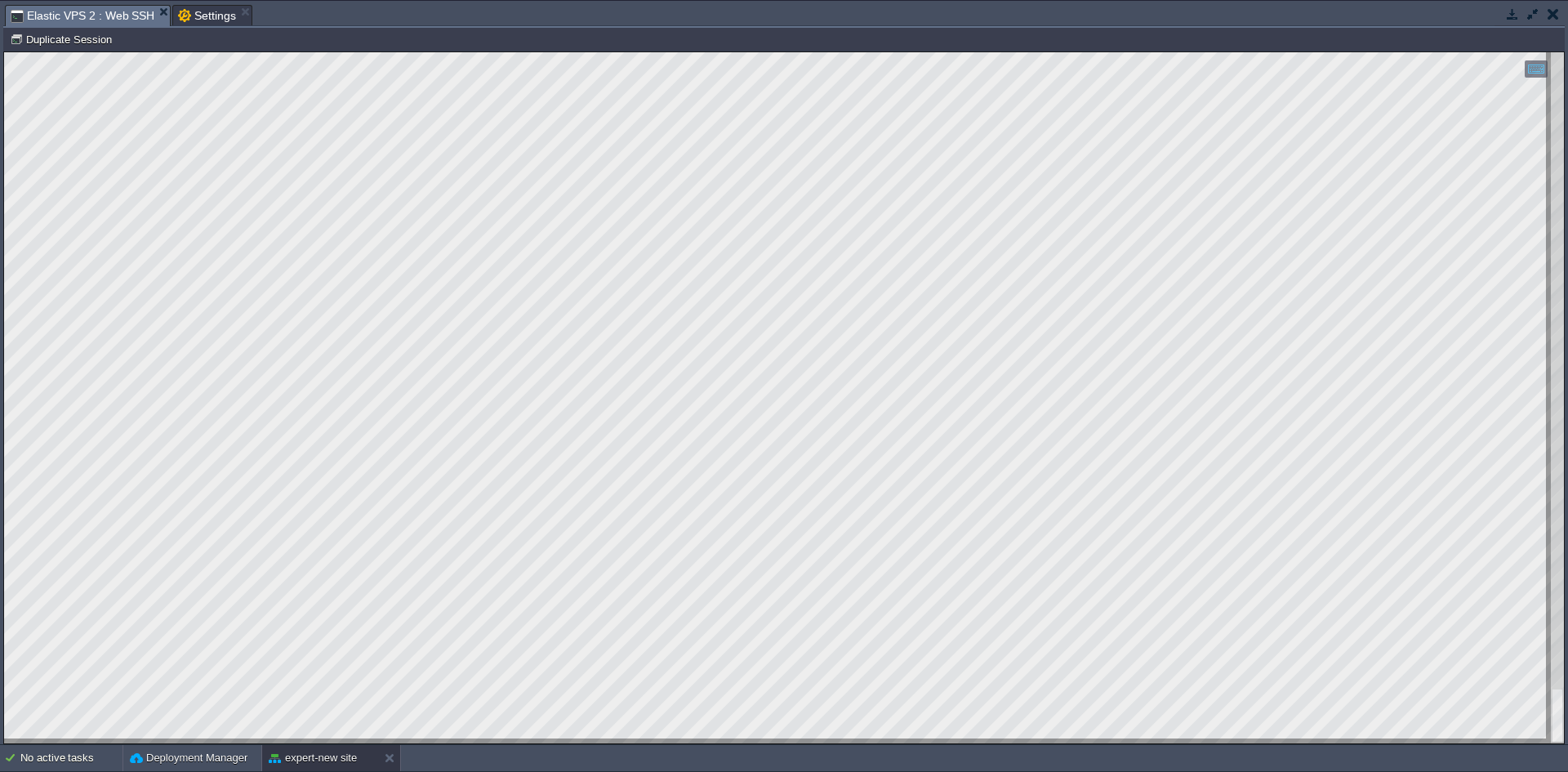
click at [4, 52] on html "Copy: Ctrl + Shift + C Paste: Ctrl + V Settings: Ctrl + Shift + Alt 0" at bounding box center [784, 52] width 1560 height 0
